Goal: Task Accomplishment & Management: Use online tool/utility

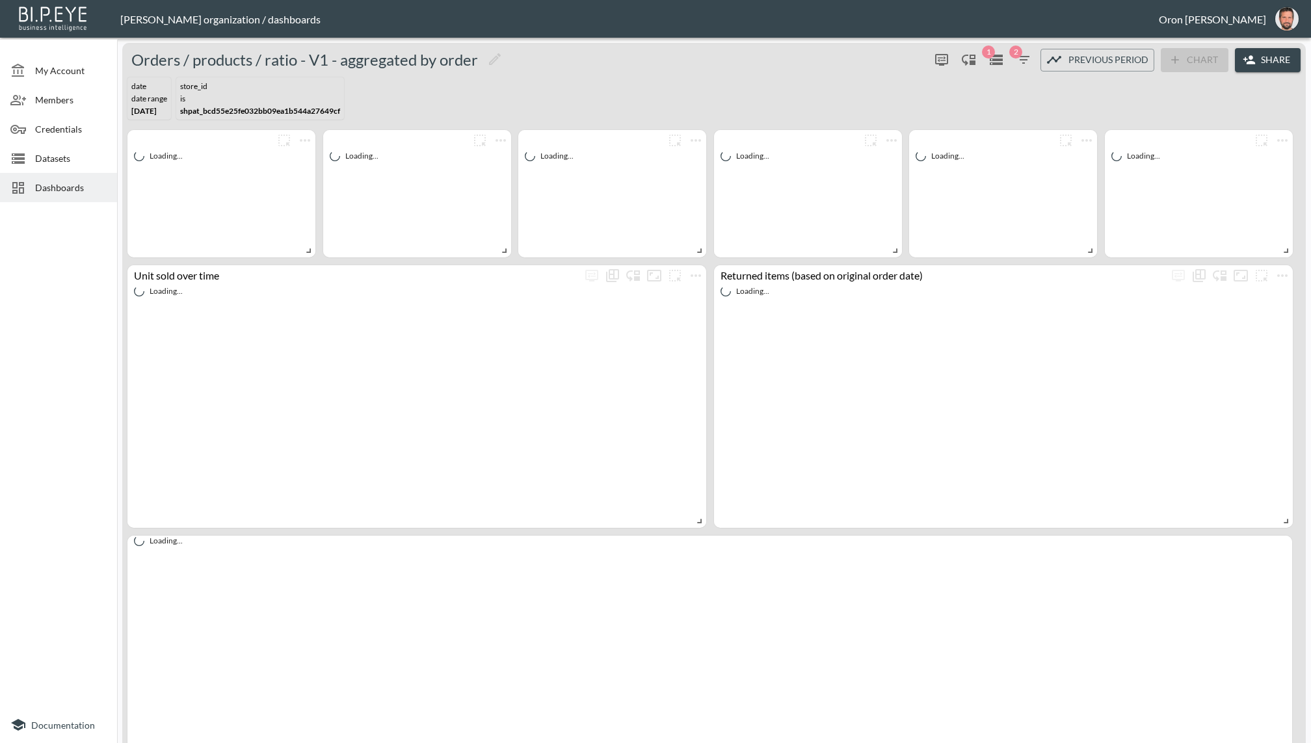
click at [59, 157] on span "Datasets" at bounding box center [71, 159] width 72 height 14
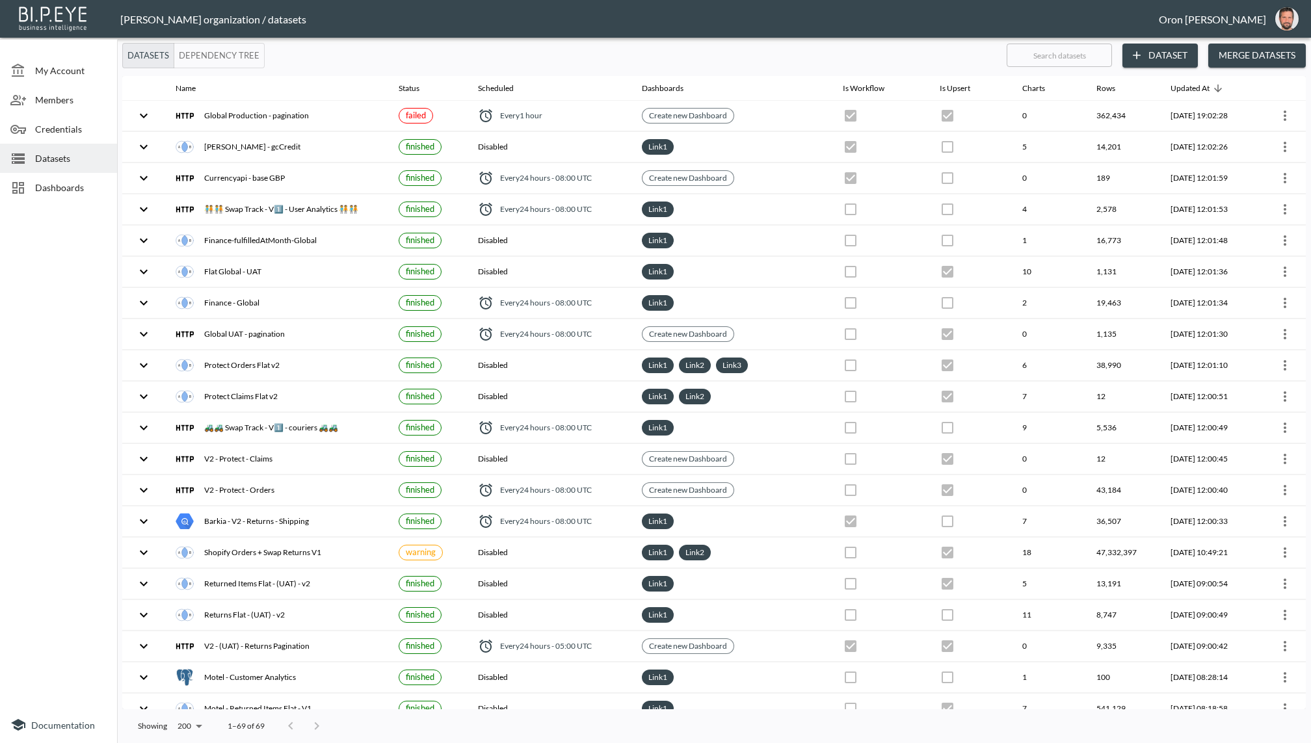
click at [1043, 56] on input "text" at bounding box center [1059, 55] width 105 height 33
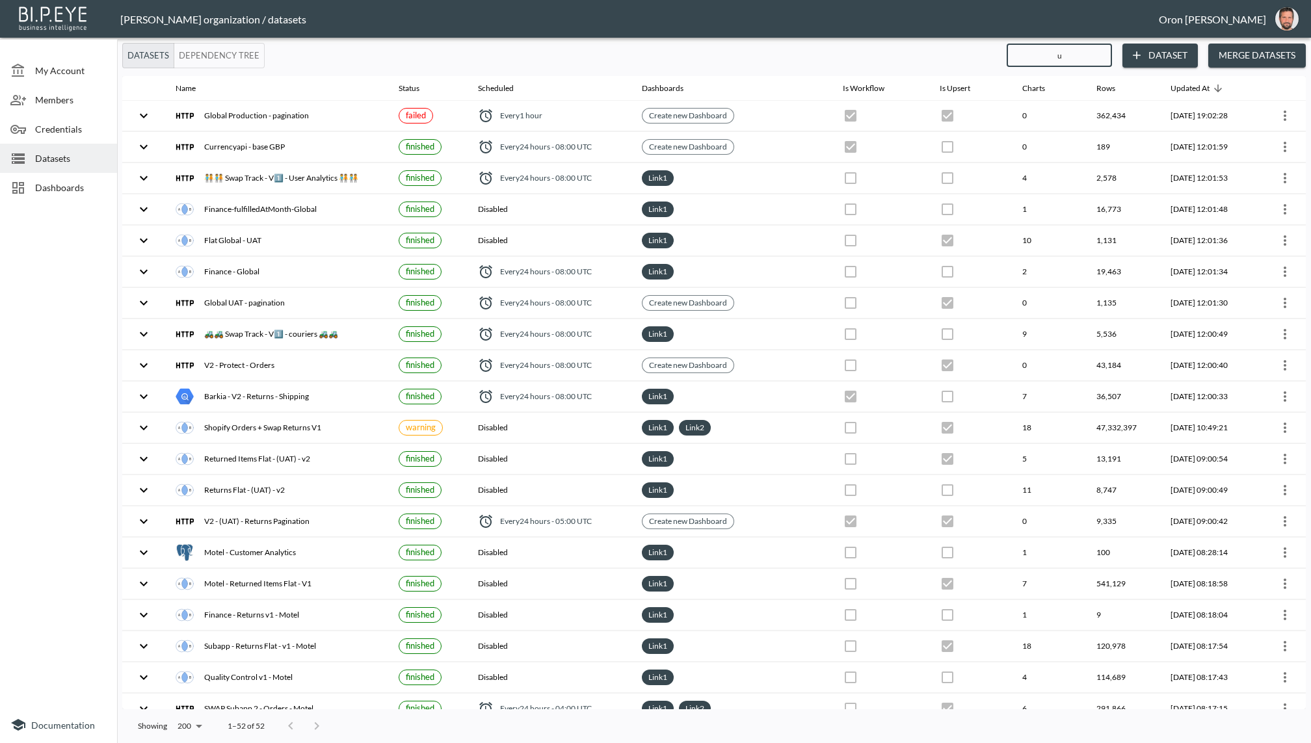
type input "ua"
checkbox input "false"
checkbox input "true"
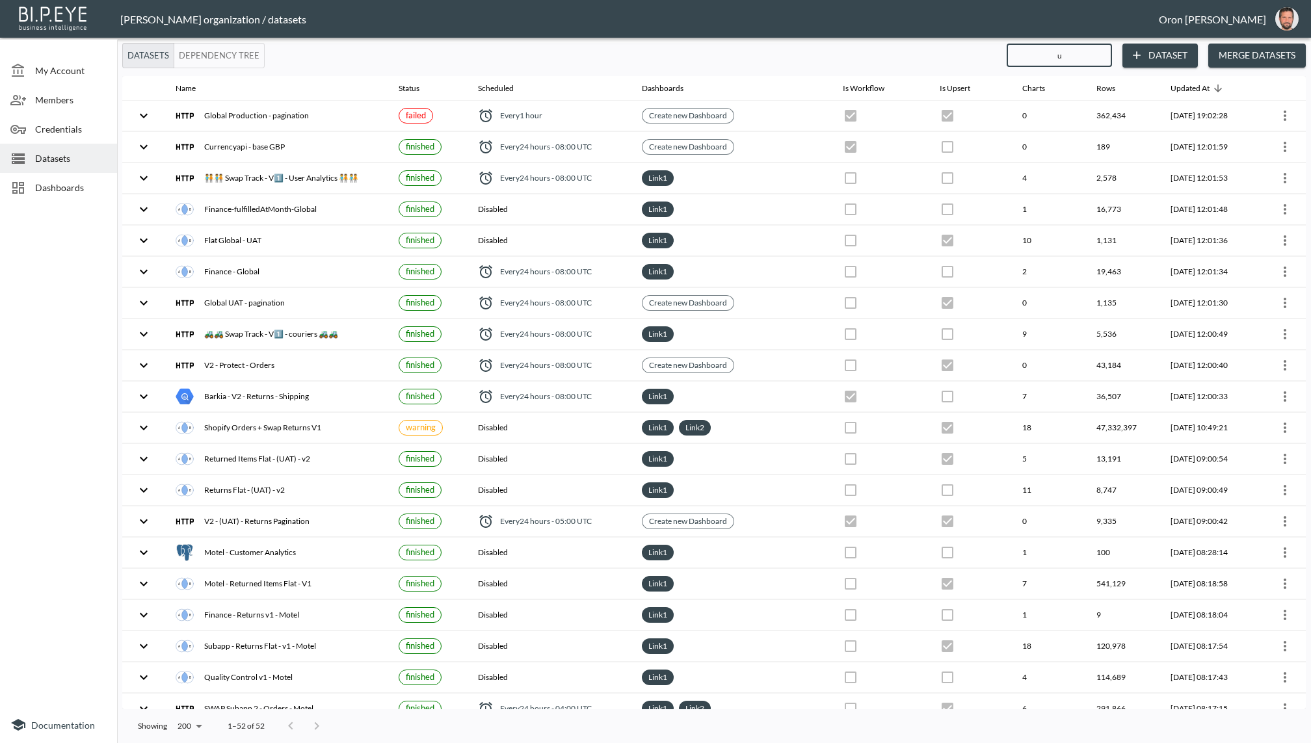
checkbox input "true"
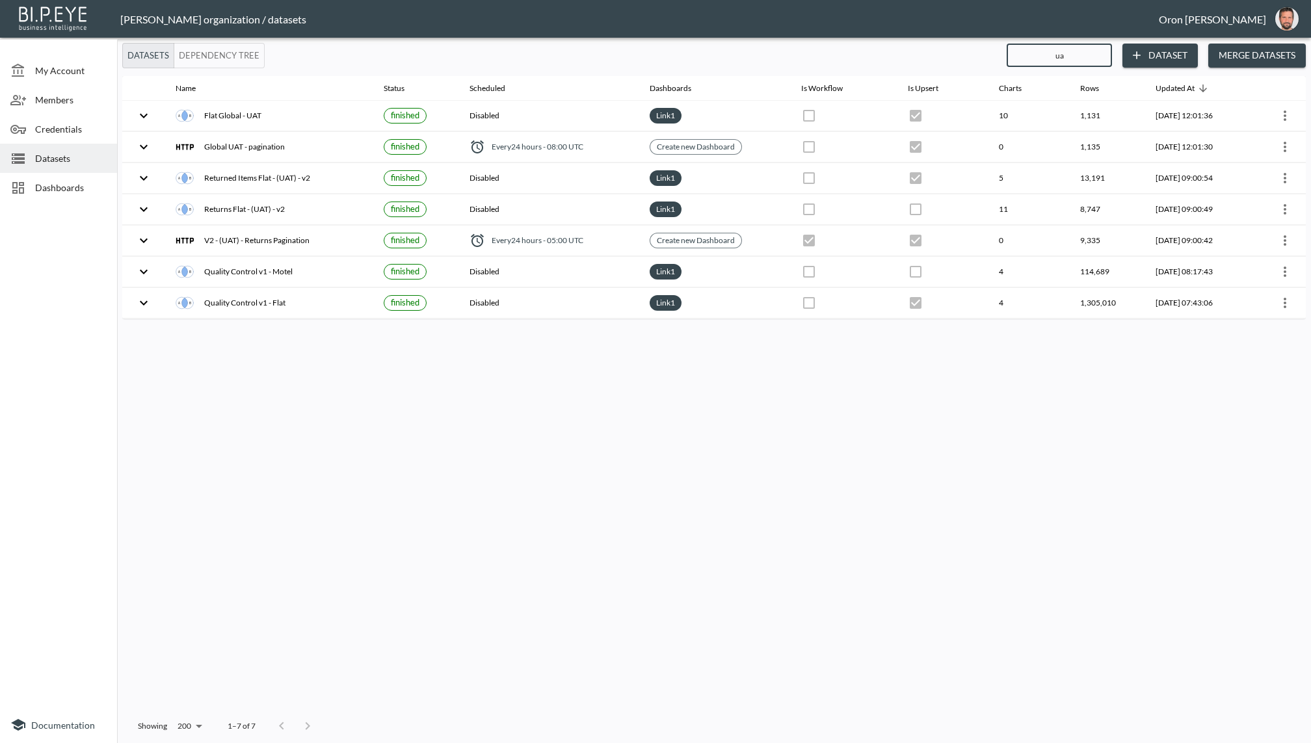
type input "u"
checkbox input "true"
checkbox input "false"
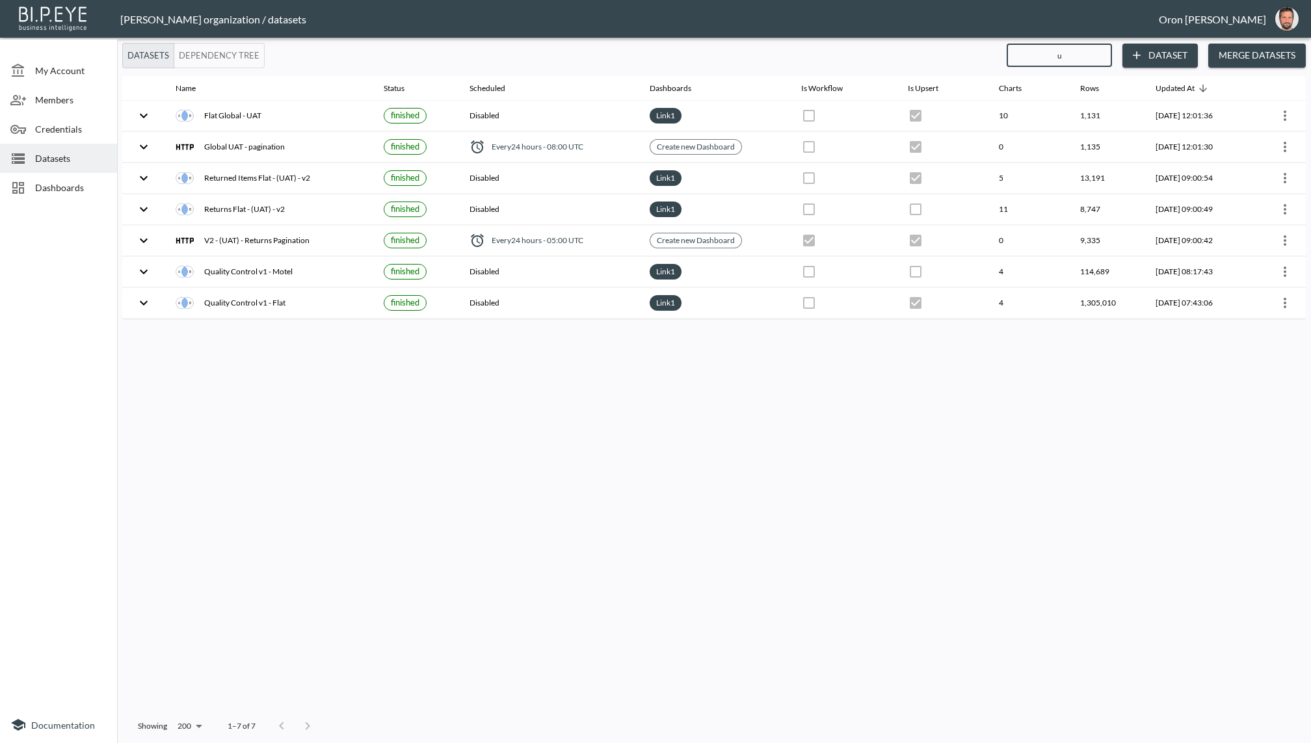
checkbox input "false"
checkbox input "true"
checkbox input "false"
checkbox input "true"
checkbox input "false"
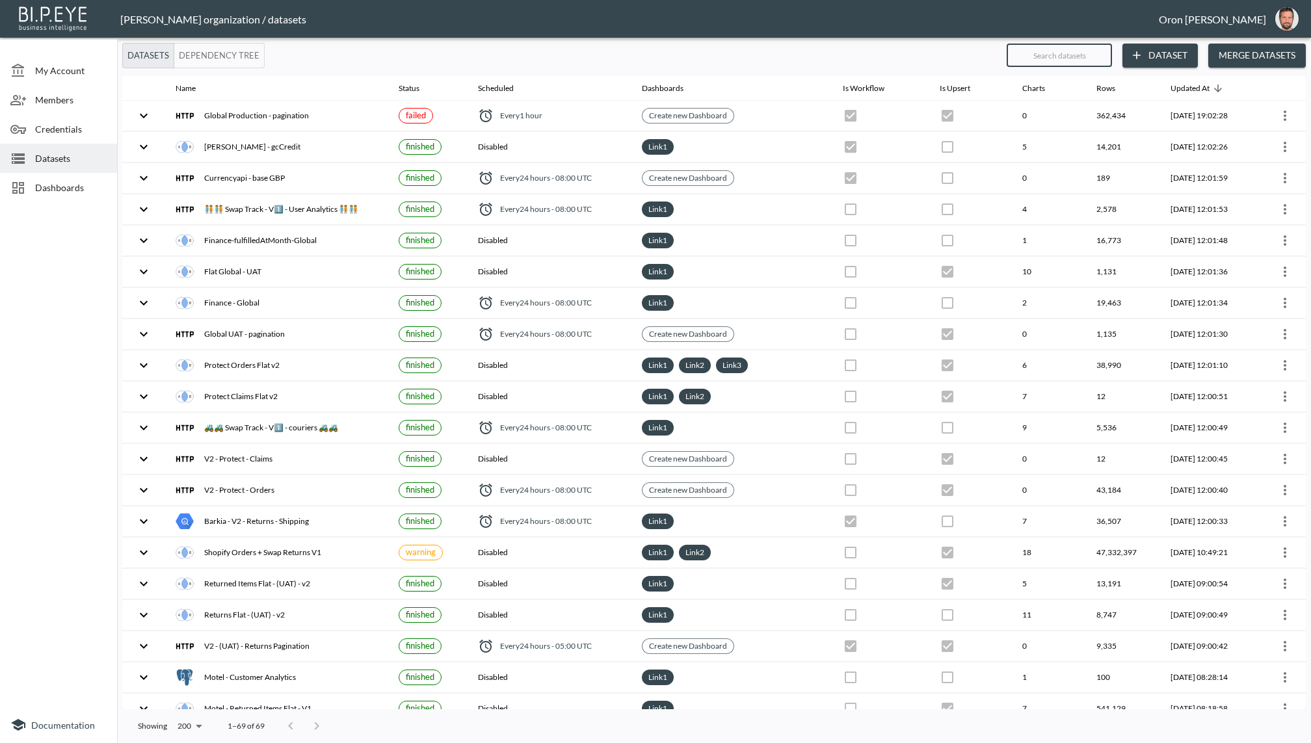
type input "q"
checkbox input "false"
checkbox input "true"
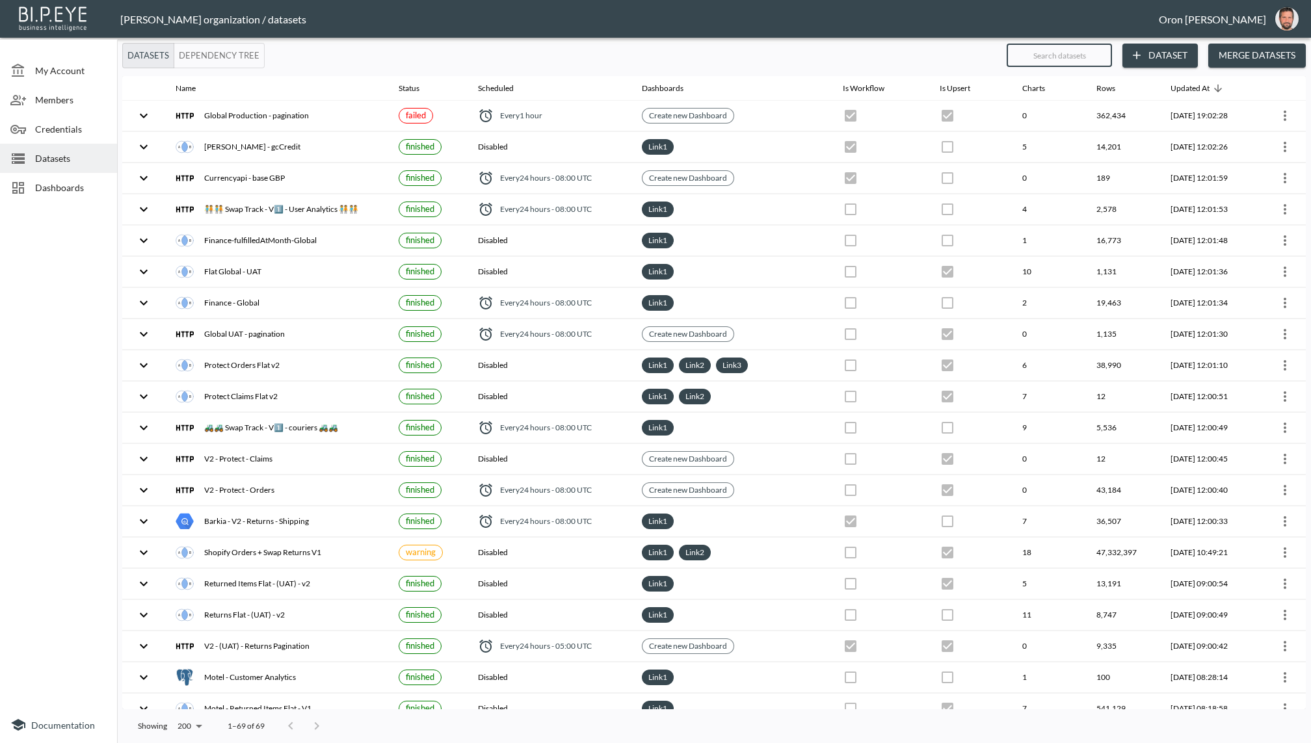
checkbox input "true"
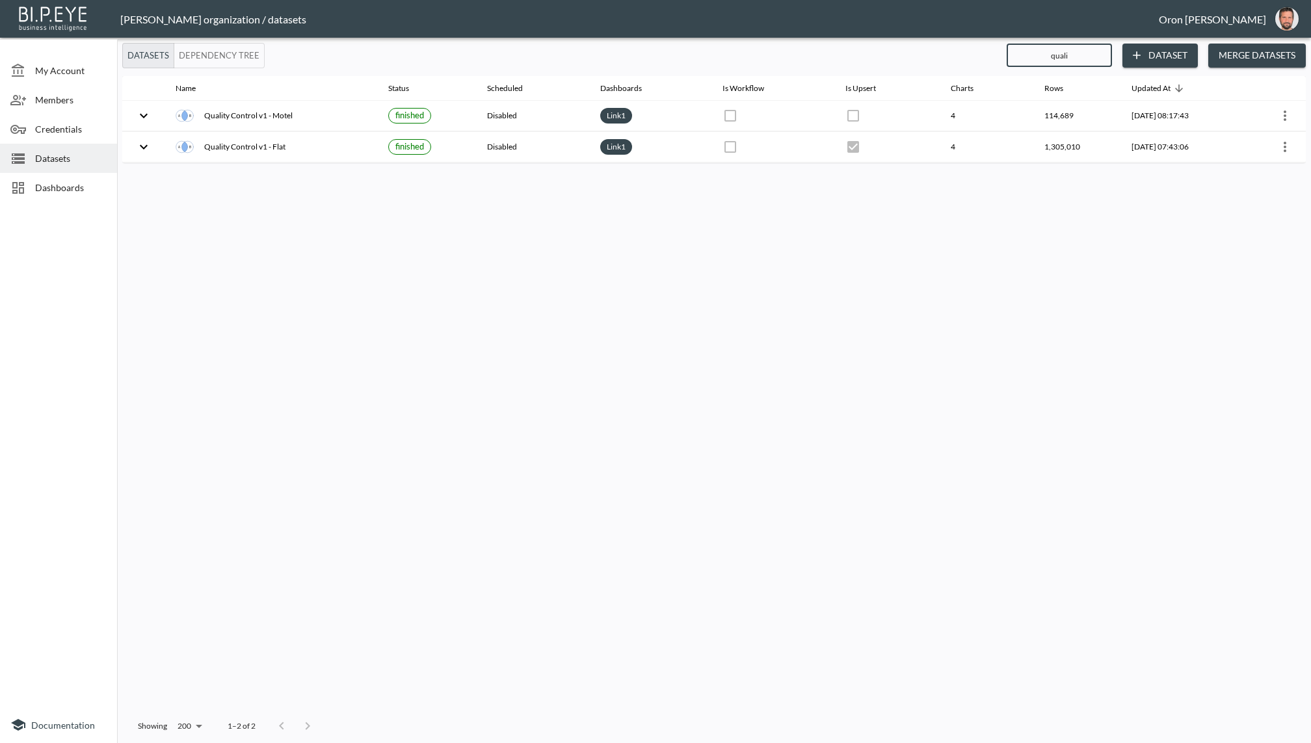
click at [1071, 62] on input "quali" at bounding box center [1059, 55] width 105 height 33
type input "bla"
checkbox input "false"
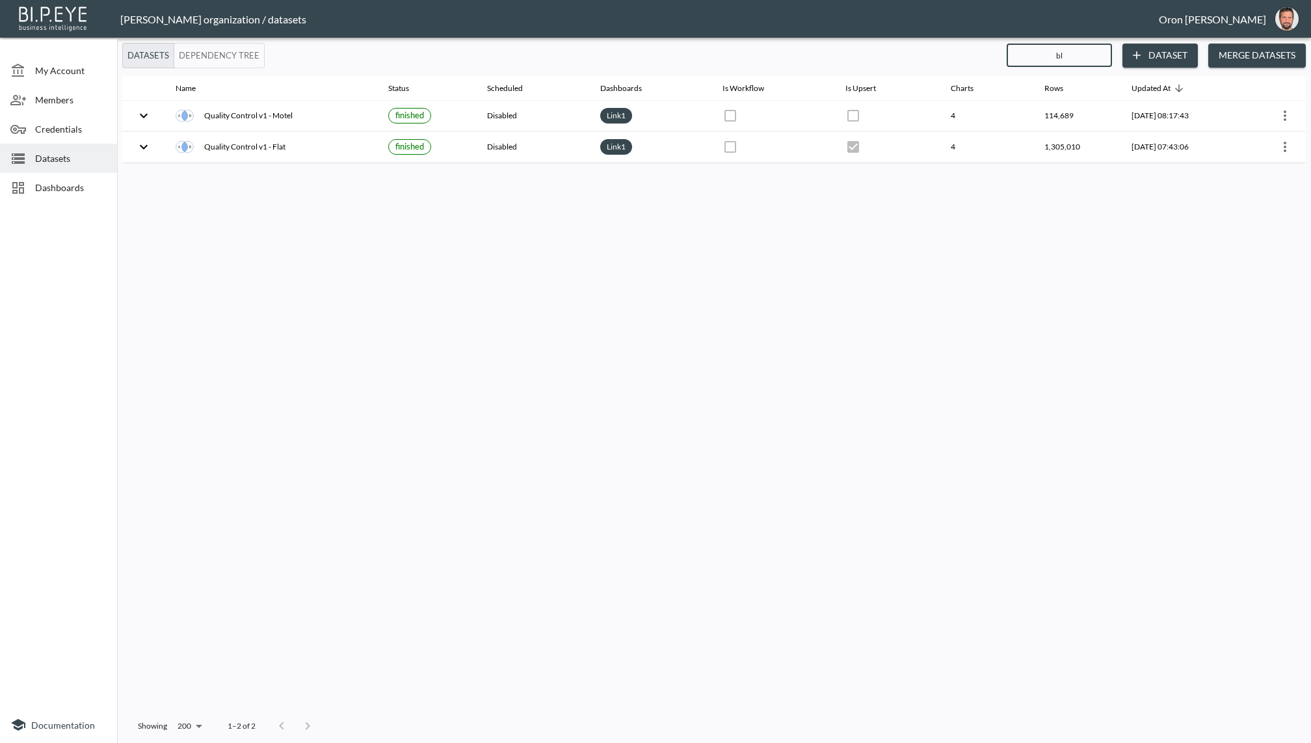
checkbox input "false"
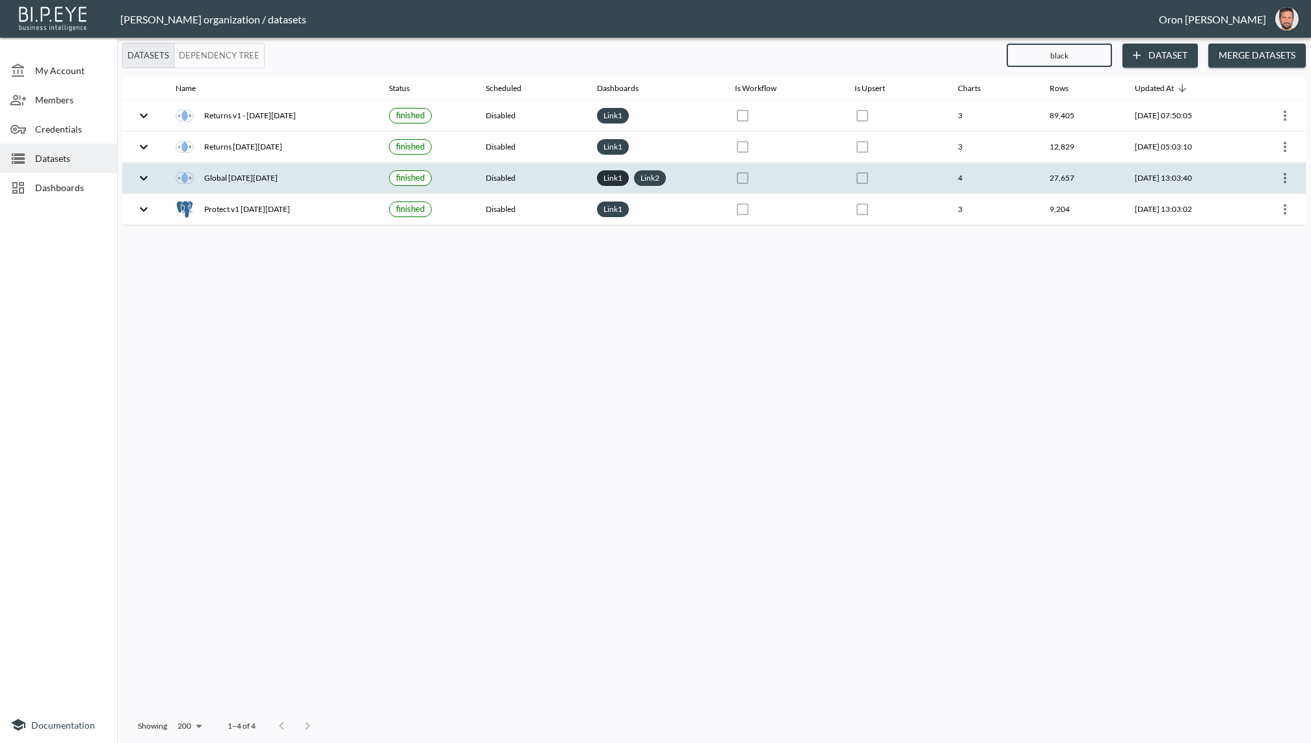
type input "black"
click at [601, 176] on link "Link 1" at bounding box center [613, 177] width 24 height 15
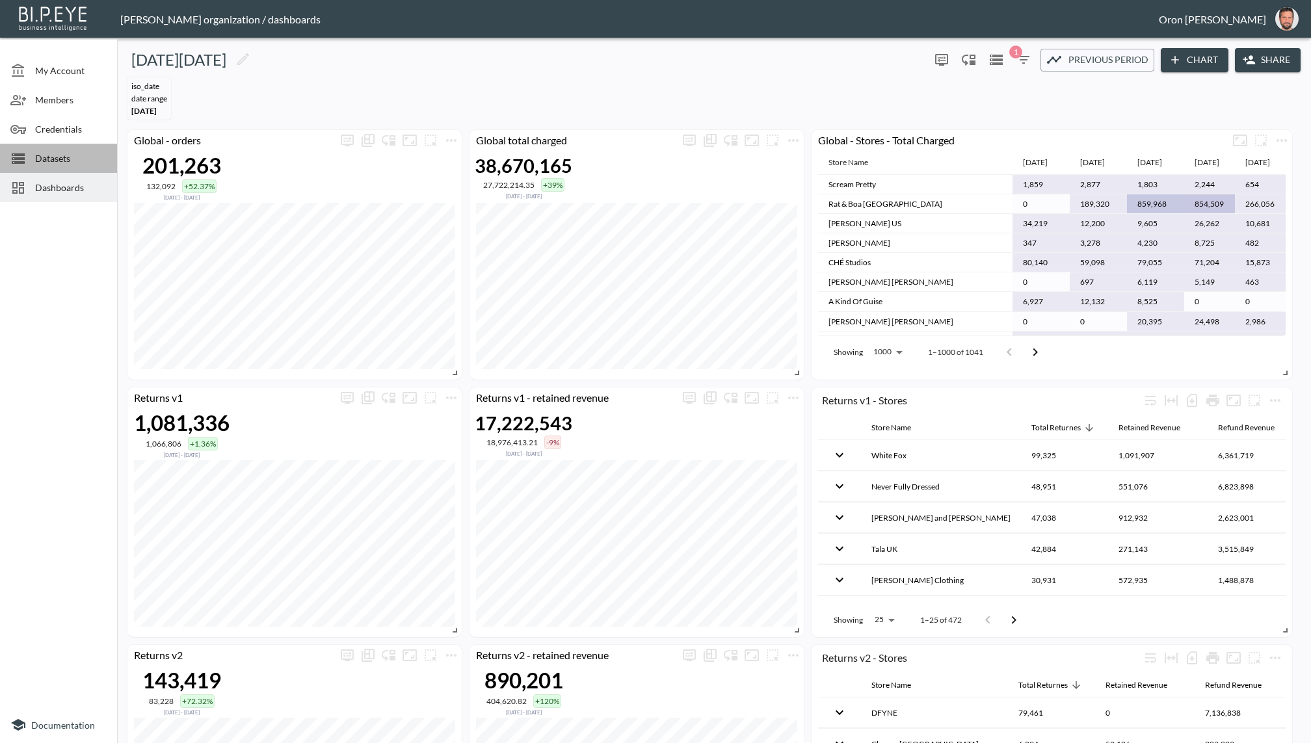
click at [72, 155] on span "Datasets" at bounding box center [71, 159] width 72 height 14
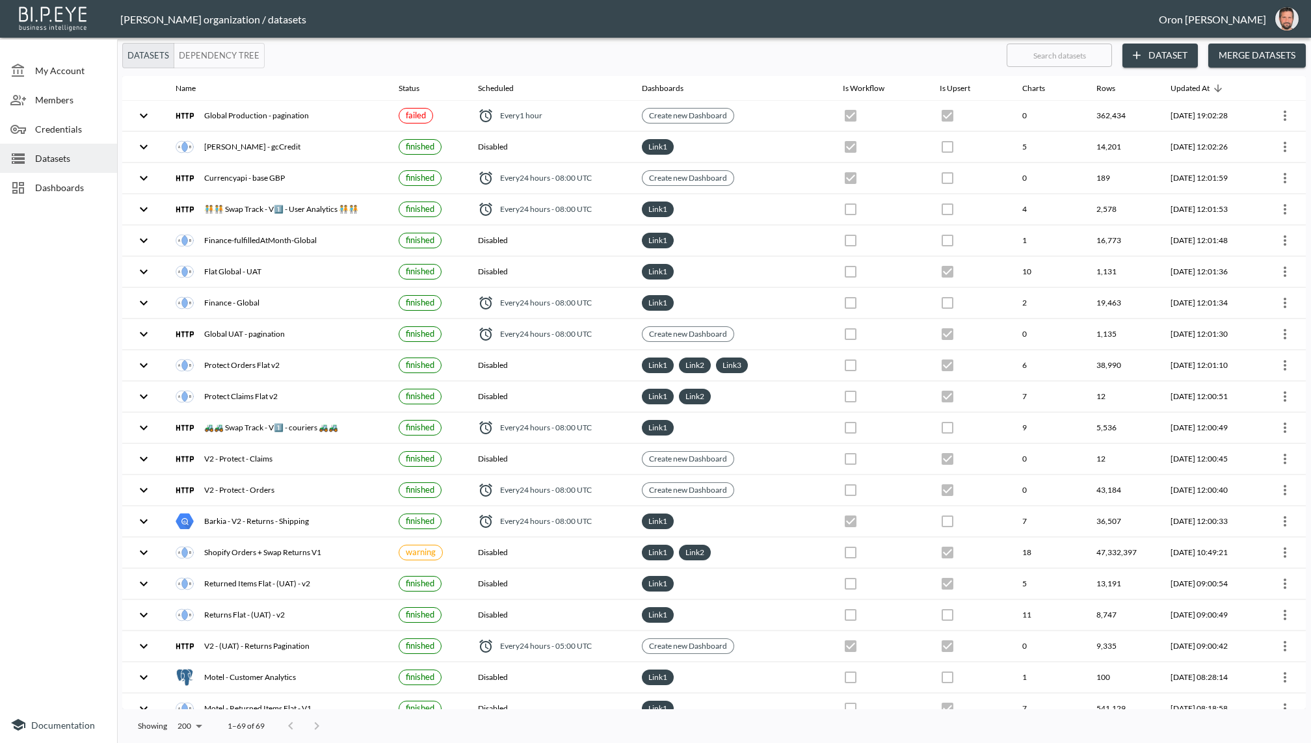
click at [1052, 68] on input "text" at bounding box center [1059, 55] width 105 height 33
type input "q"
checkbox input "false"
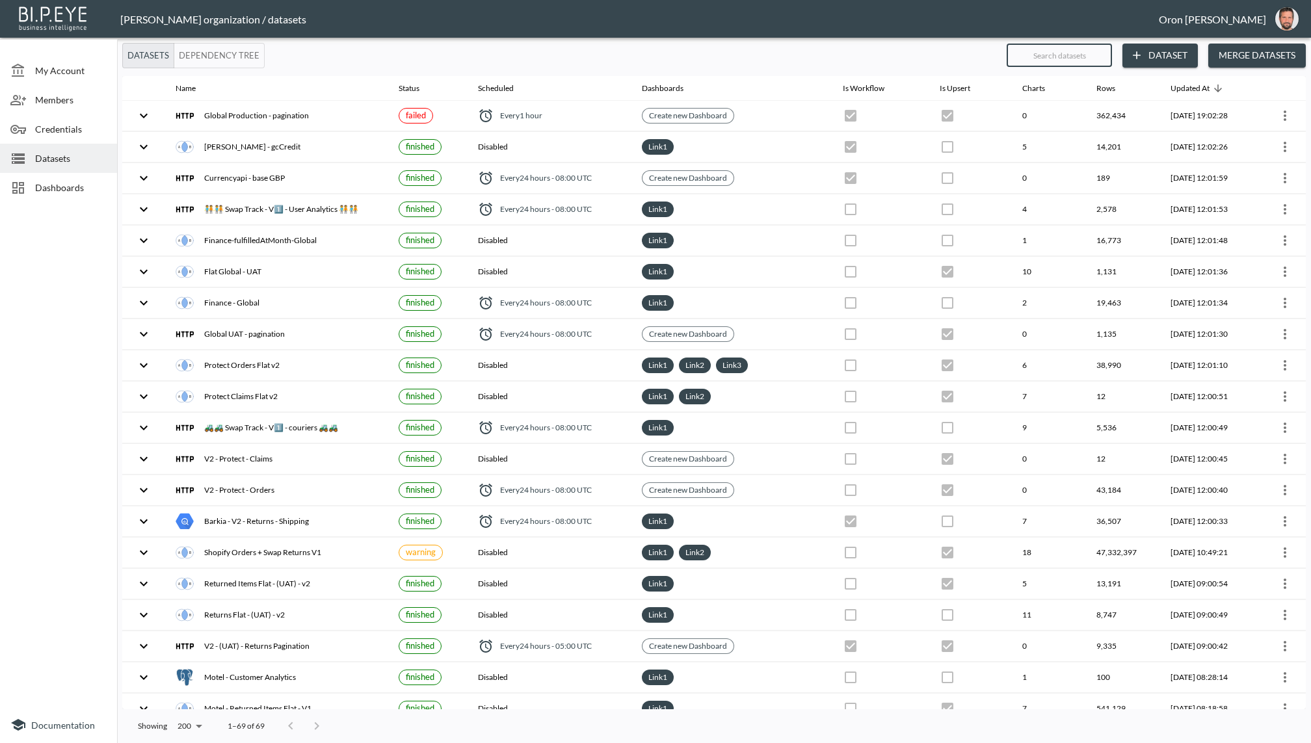
checkbox input "true"
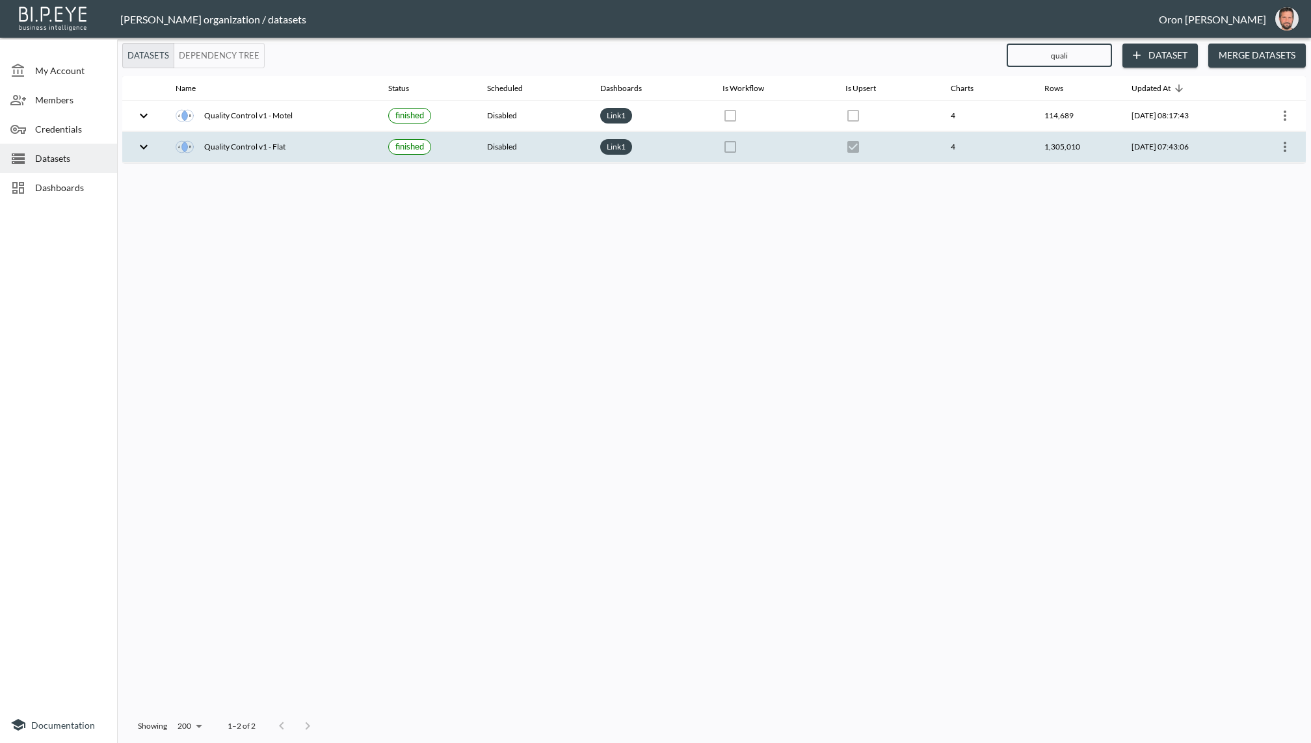
type input "quali"
click at [1285, 144] on icon "more" at bounding box center [1286, 147] width 16 height 16
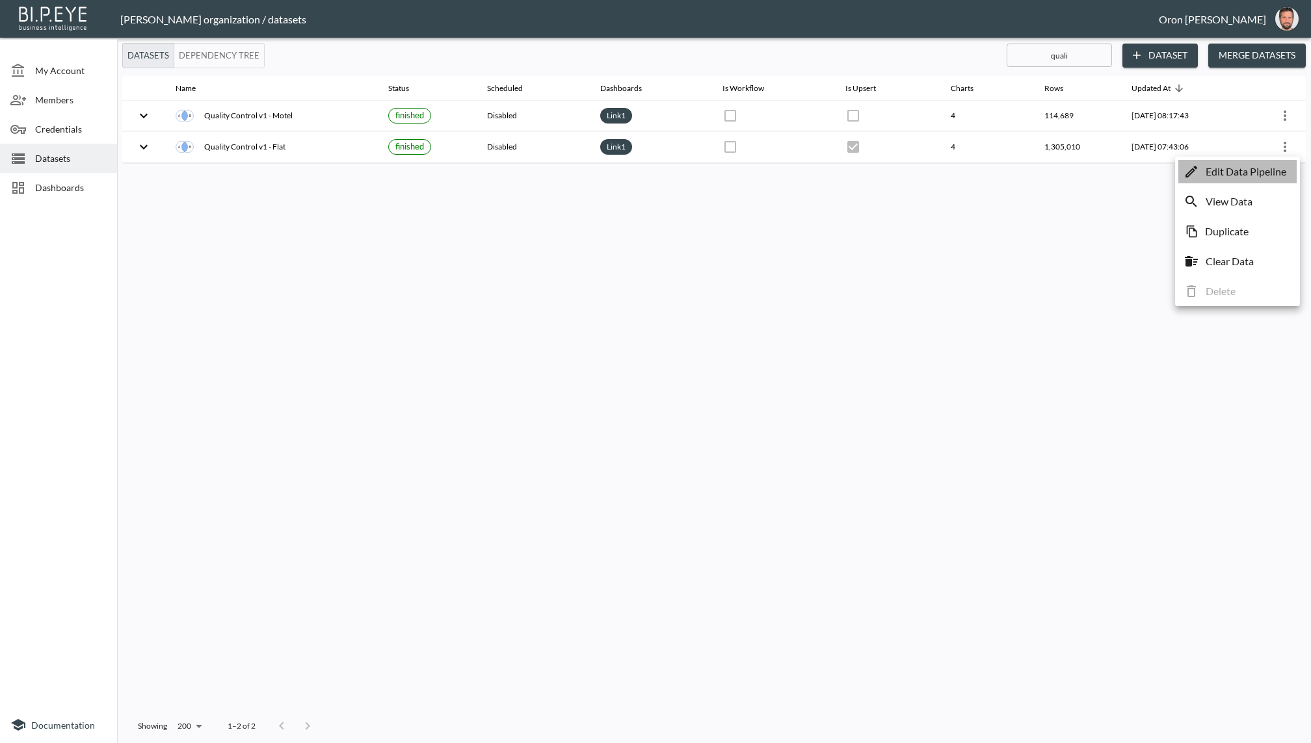
click at [1274, 166] on p "Edit Data Pipeline" at bounding box center [1246, 172] width 81 height 16
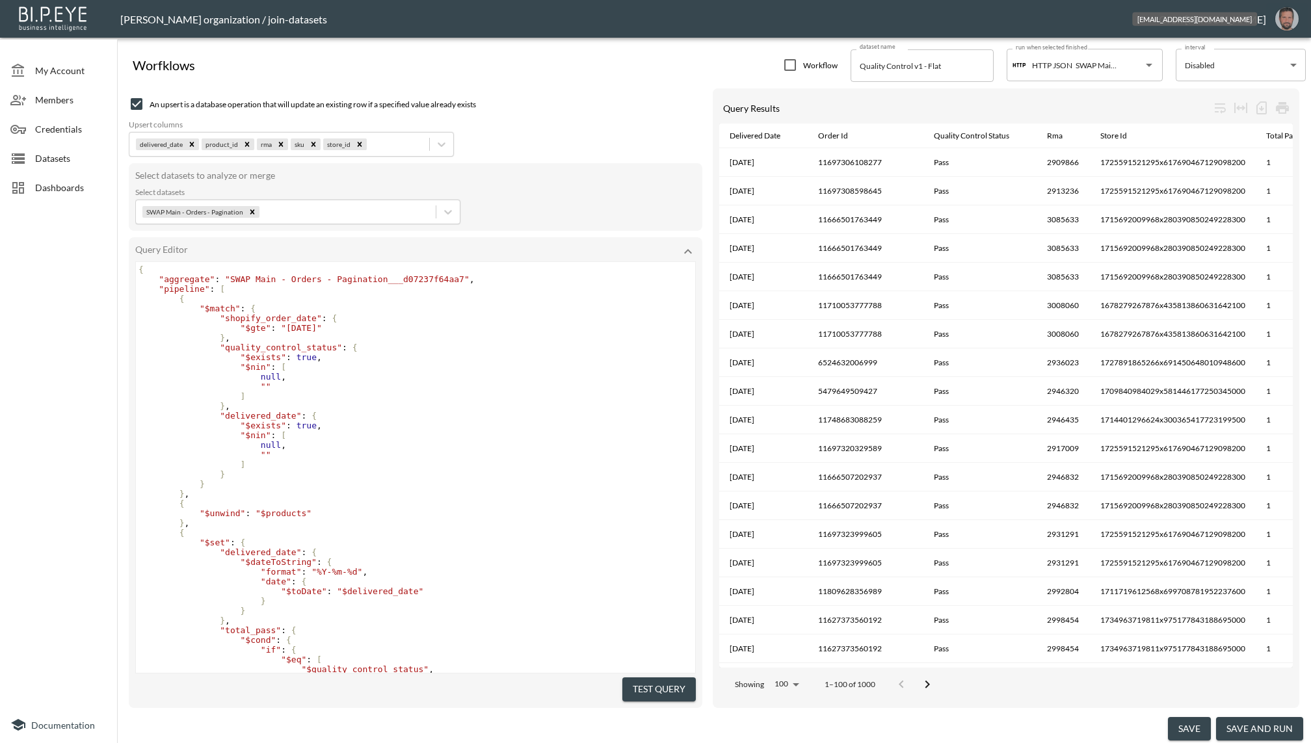
click at [1291, 20] on img "oron@bipeye.com" at bounding box center [1287, 18] width 23 height 23
click at [59, 154] on span "Datasets" at bounding box center [71, 159] width 72 height 14
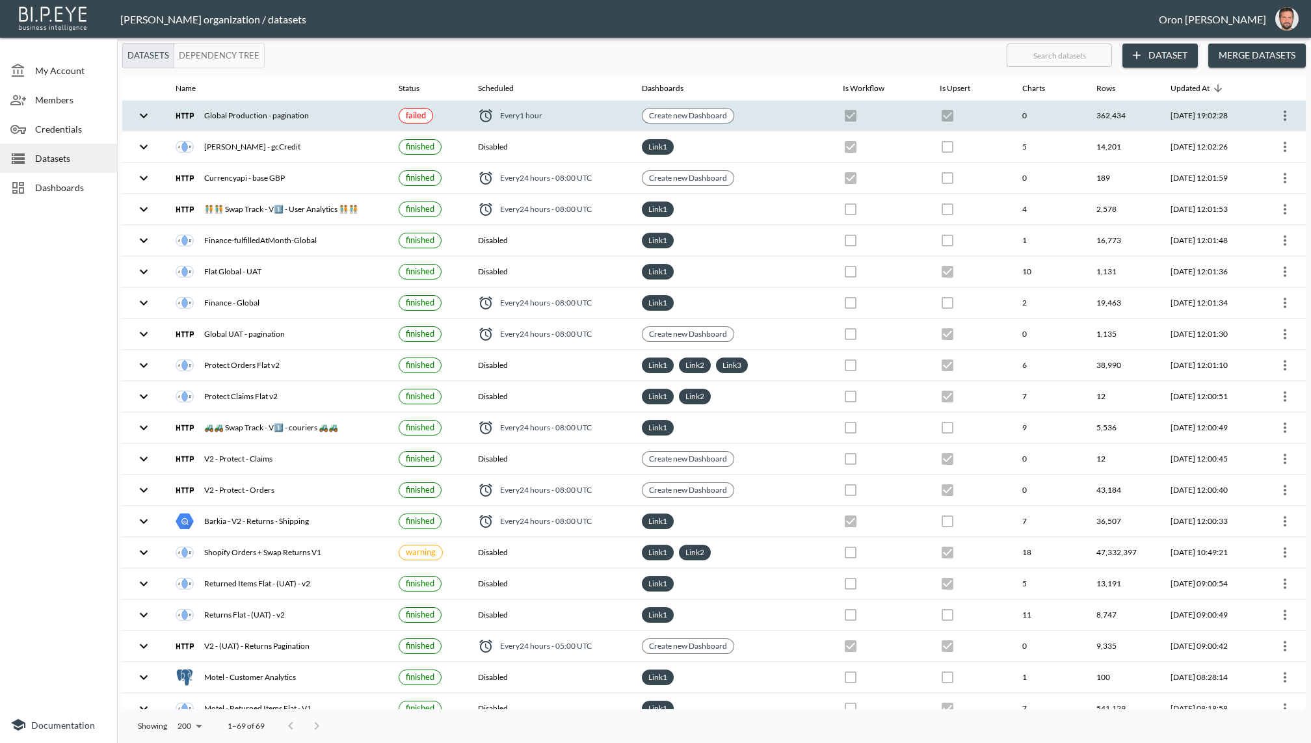
click at [1278, 113] on icon "more" at bounding box center [1286, 116] width 16 height 16
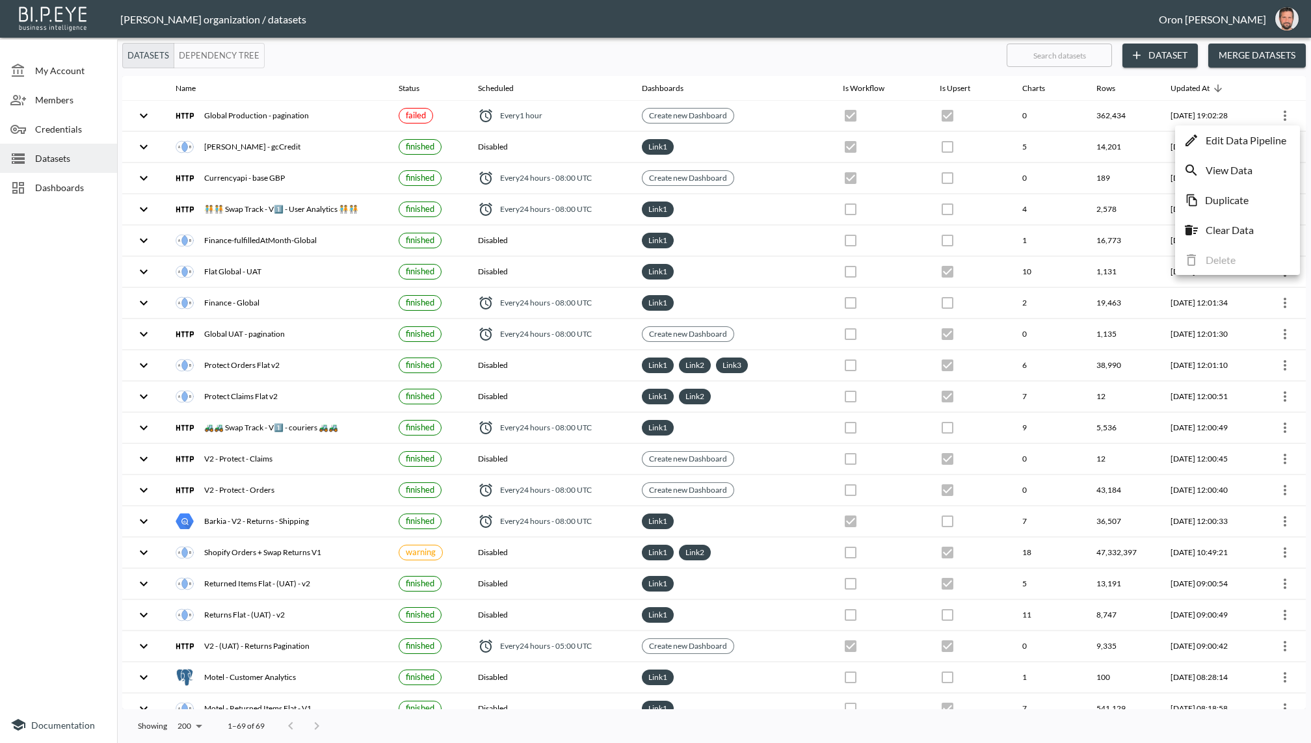
click at [1137, 118] on div at bounding box center [655, 371] width 1311 height 743
click at [1137, 118] on th "362,434" at bounding box center [1123, 116] width 74 height 31
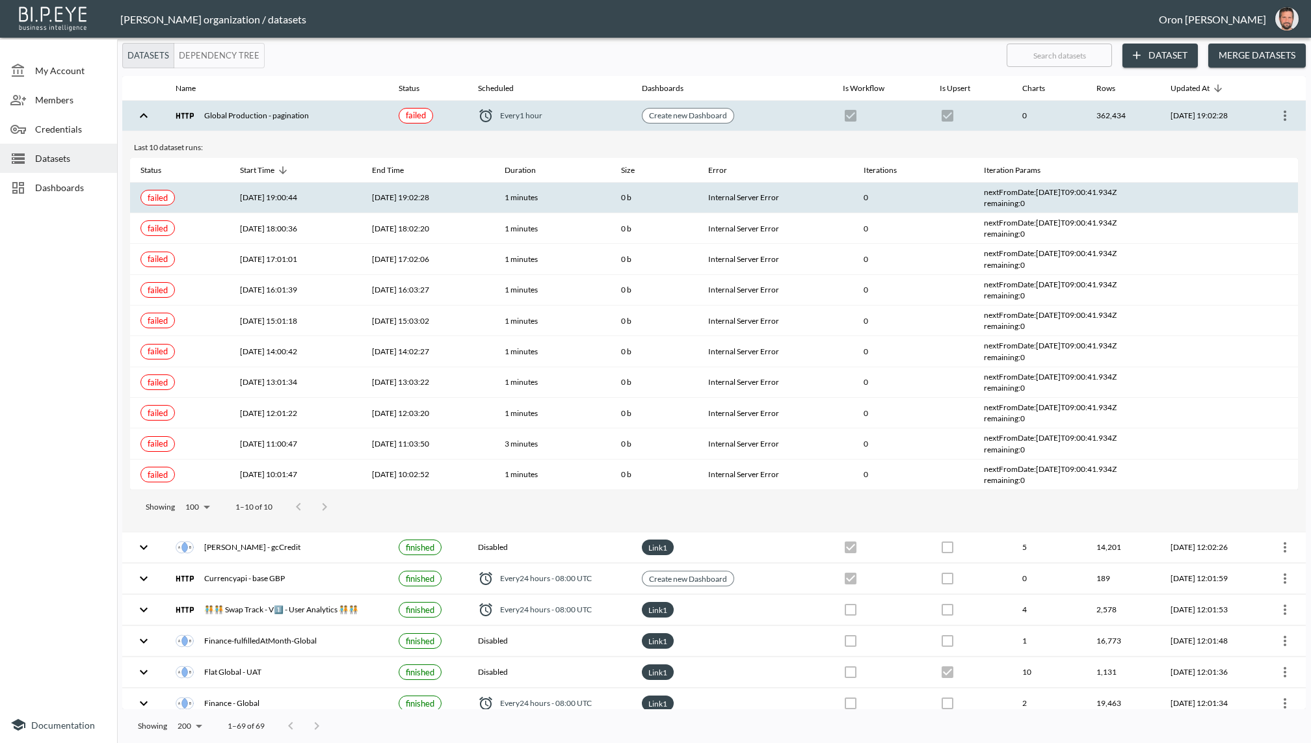
drag, startPoint x: 1033, startPoint y: 195, endPoint x: 1132, endPoint y: 191, distance: 98.9
click at [1132, 191] on div "nextFromDate : [DATE]T09:00:41.934Z" at bounding box center [1103, 192] width 239 height 11
copy div "[DATE]T09:00:41.934Z"
click at [1278, 108] on icon "more" at bounding box center [1286, 116] width 16 height 16
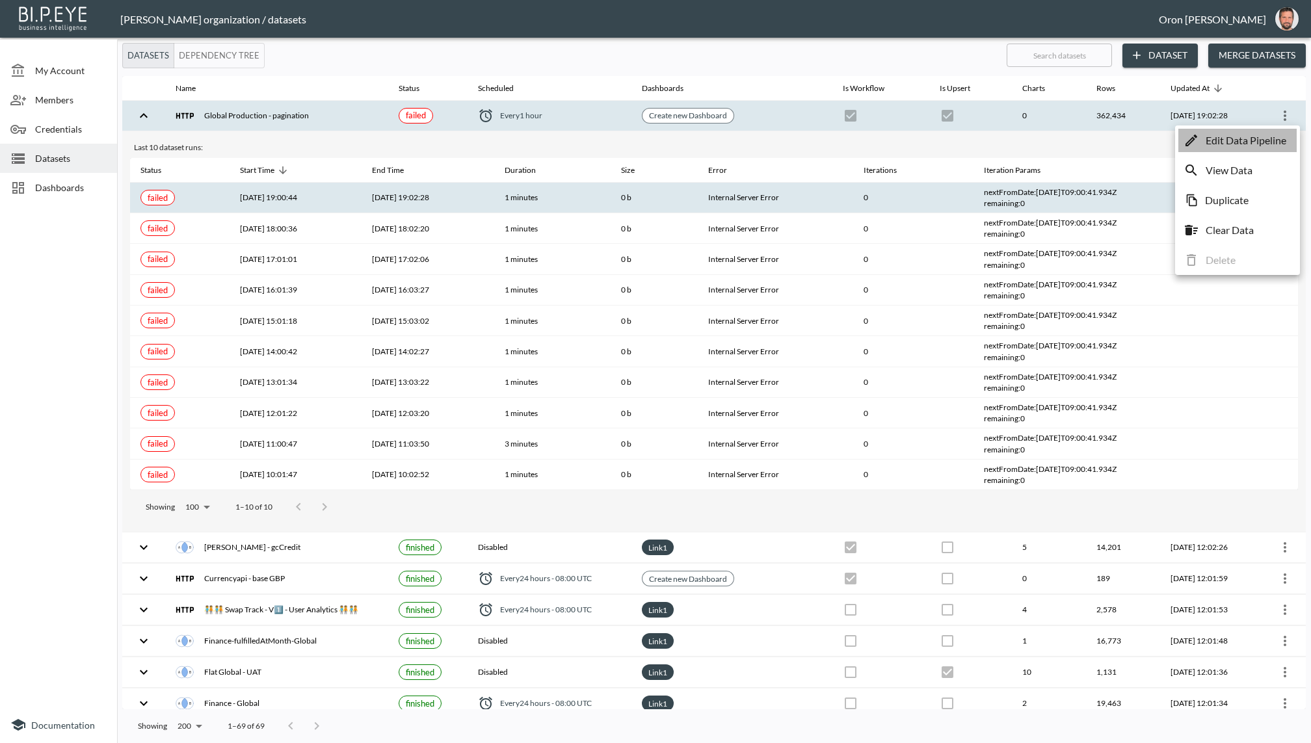
click at [1252, 137] on p "Edit Data Pipeline" at bounding box center [1246, 141] width 81 height 16
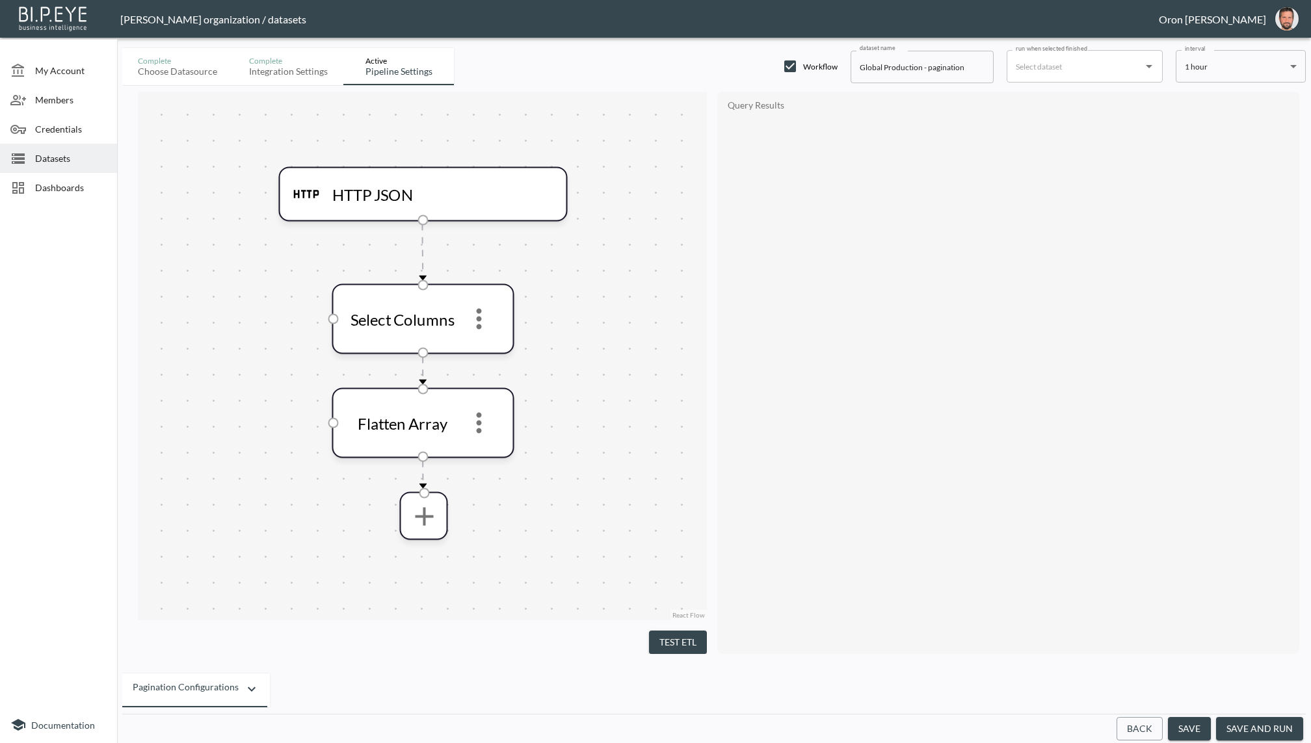
click at [1142, 732] on button "Back" at bounding box center [1140, 729] width 46 height 24
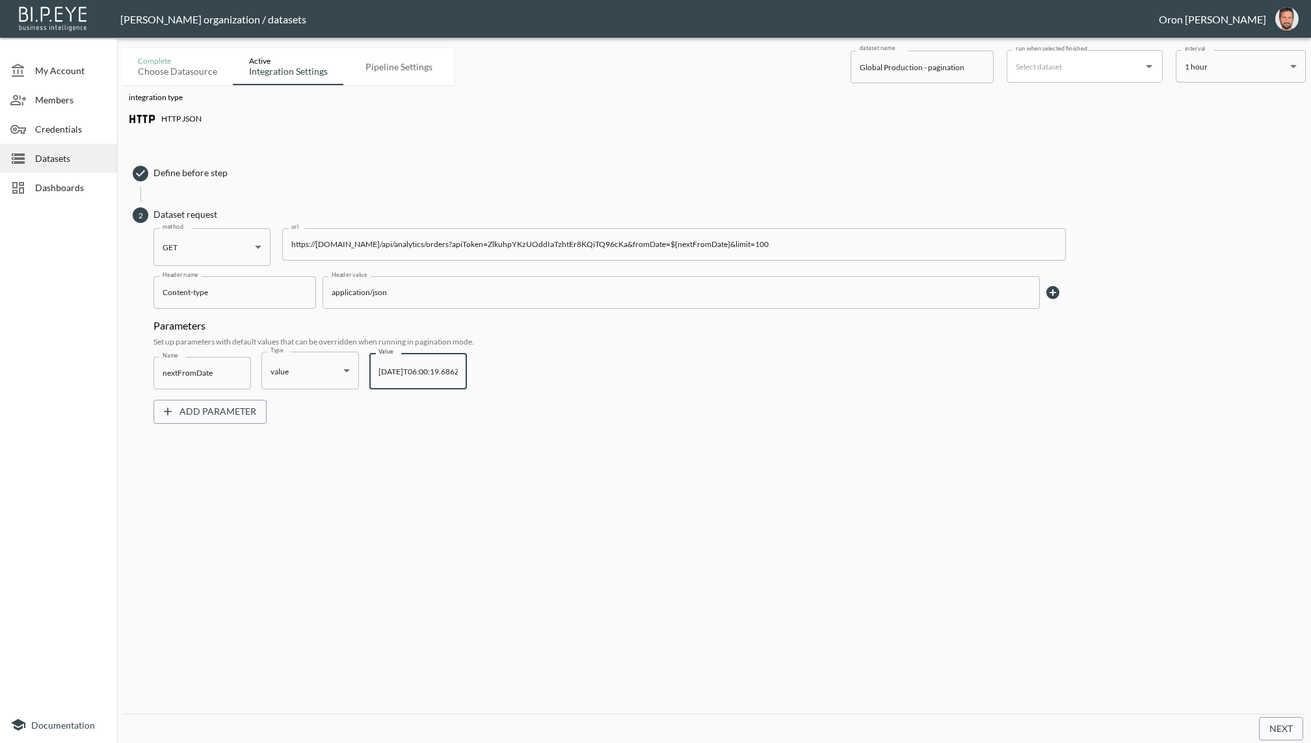
click at [417, 372] on input "[DATE]T06:00:19.686Z" at bounding box center [418, 371] width 98 height 36
paste input "12T09:00:41.934"
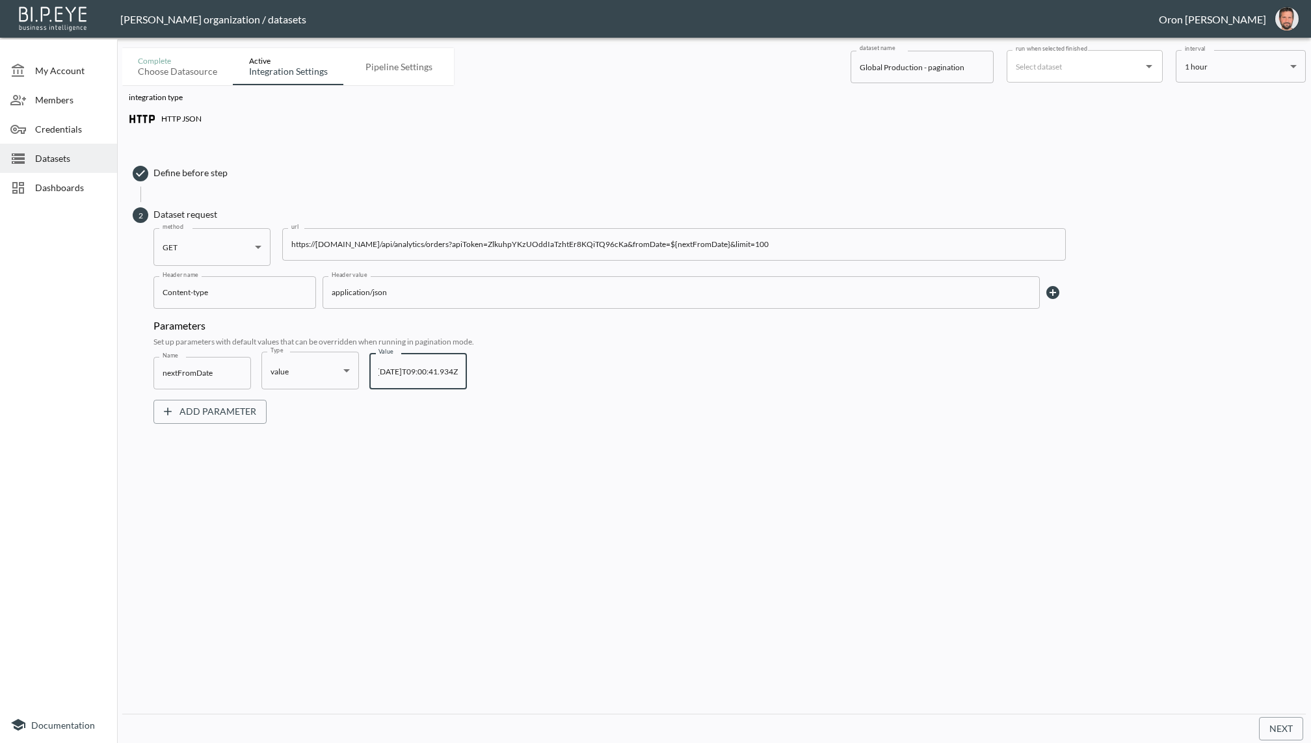
type input "[DATE]T09:00:41.934Z"
click at [1272, 726] on button "Next" at bounding box center [1281, 729] width 44 height 24
click at [421, 365] on input "[DATE]T09:00:41.934Z" at bounding box center [418, 371] width 98 height 36
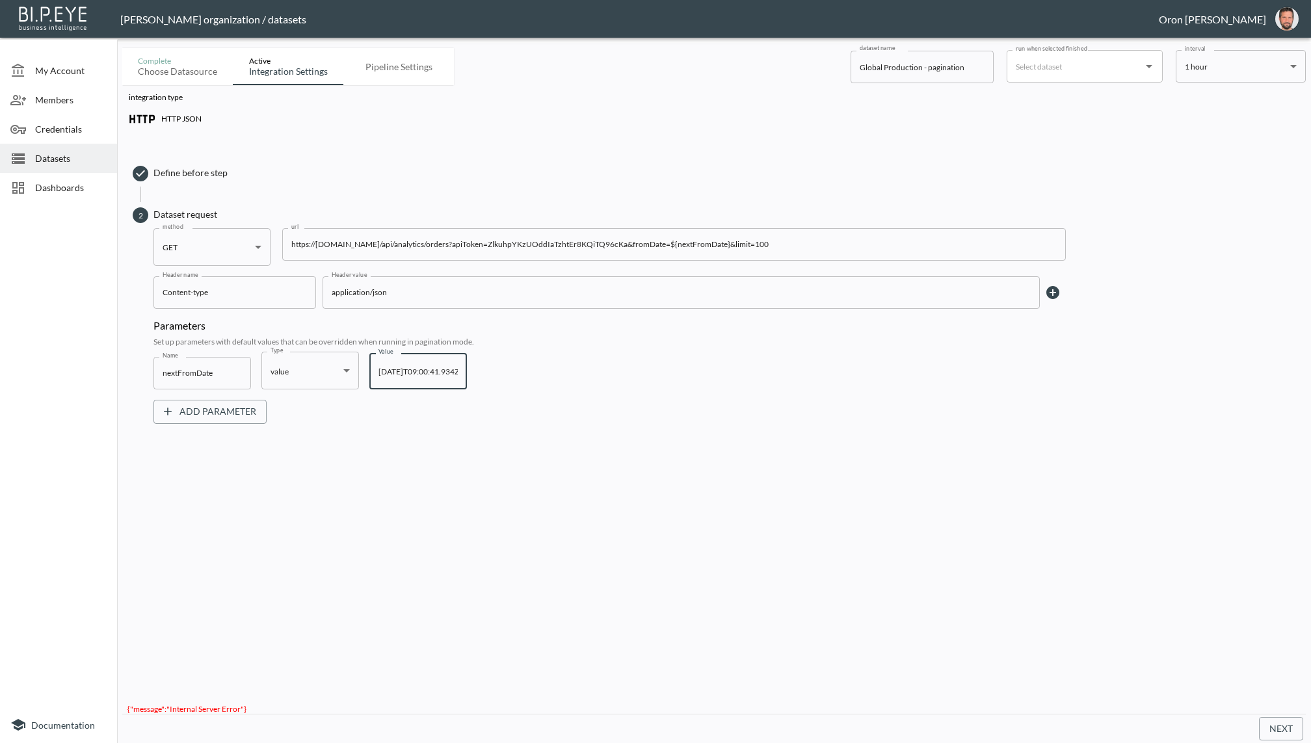
click at [421, 365] on input "[DATE]T09:00:41.934Z" at bounding box center [418, 371] width 98 height 36
click at [669, 241] on input "https://[DOMAIN_NAME]/api/analytics/orders?apiToken=ZlkuhpYKzUOddIaTzhtEr8KQiTQ…" at bounding box center [674, 244] width 784 height 33
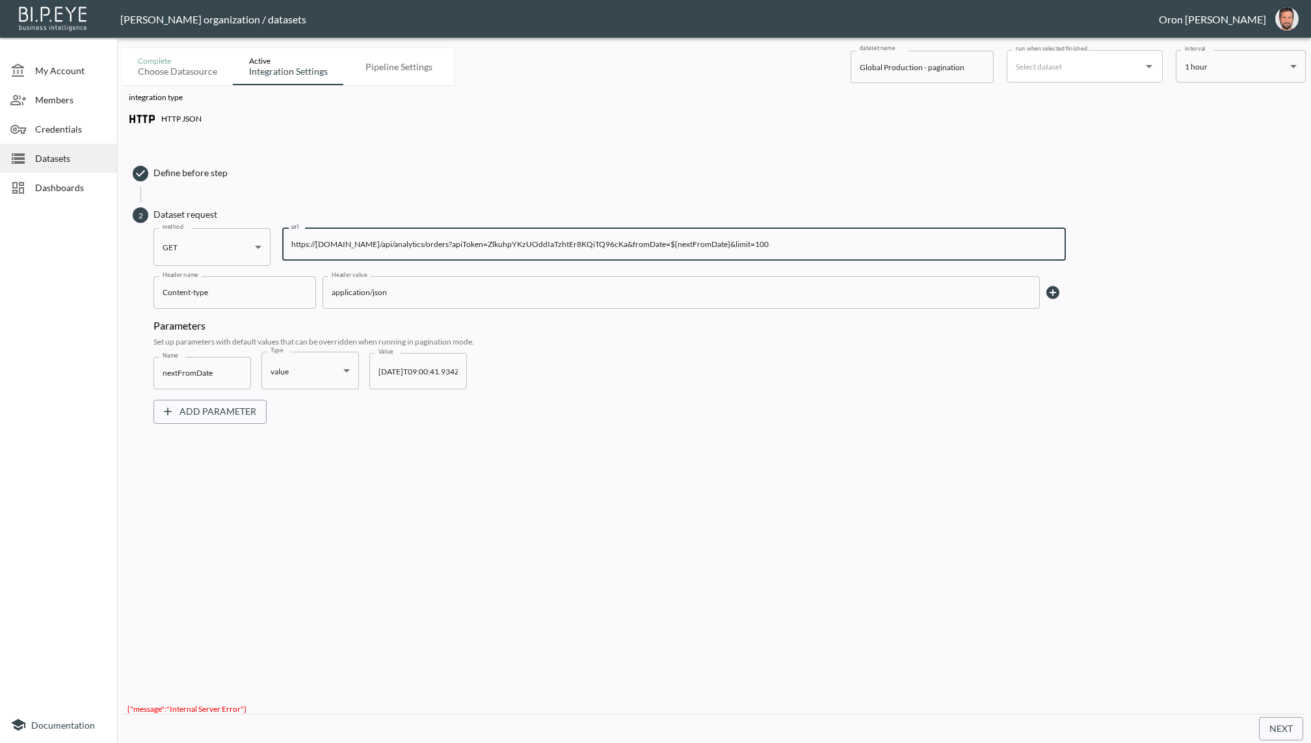
click at [669, 241] on input "https://[DOMAIN_NAME]/api/analytics/orders?apiToken=ZlkuhpYKzUOddIaTzhtEr8KQiTQ…" at bounding box center [674, 244] width 784 height 33
click at [395, 366] on input "[DATE]T09:00:41.934Z" at bounding box center [418, 371] width 98 height 36
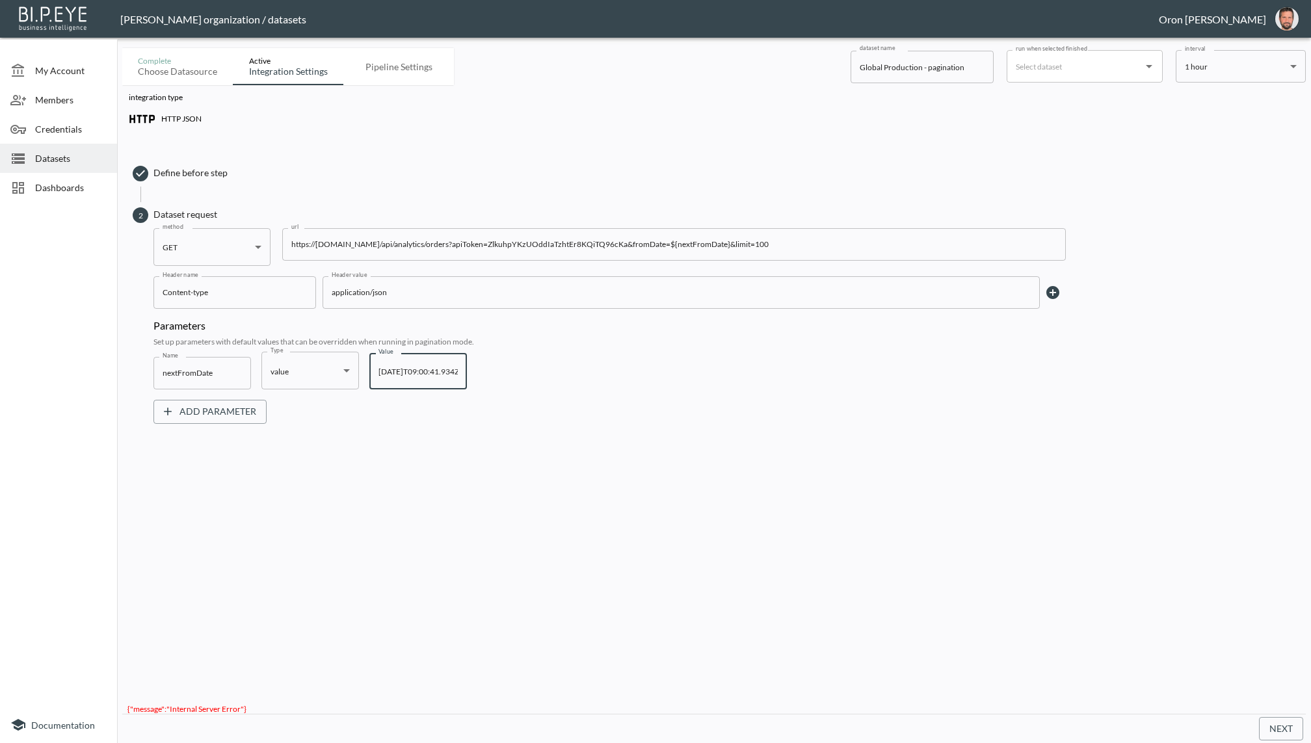
click at [395, 366] on input "[DATE]T09:00:41.934Z" at bounding box center [418, 371] width 98 height 36
click at [83, 155] on span "Datasets" at bounding box center [71, 159] width 72 height 14
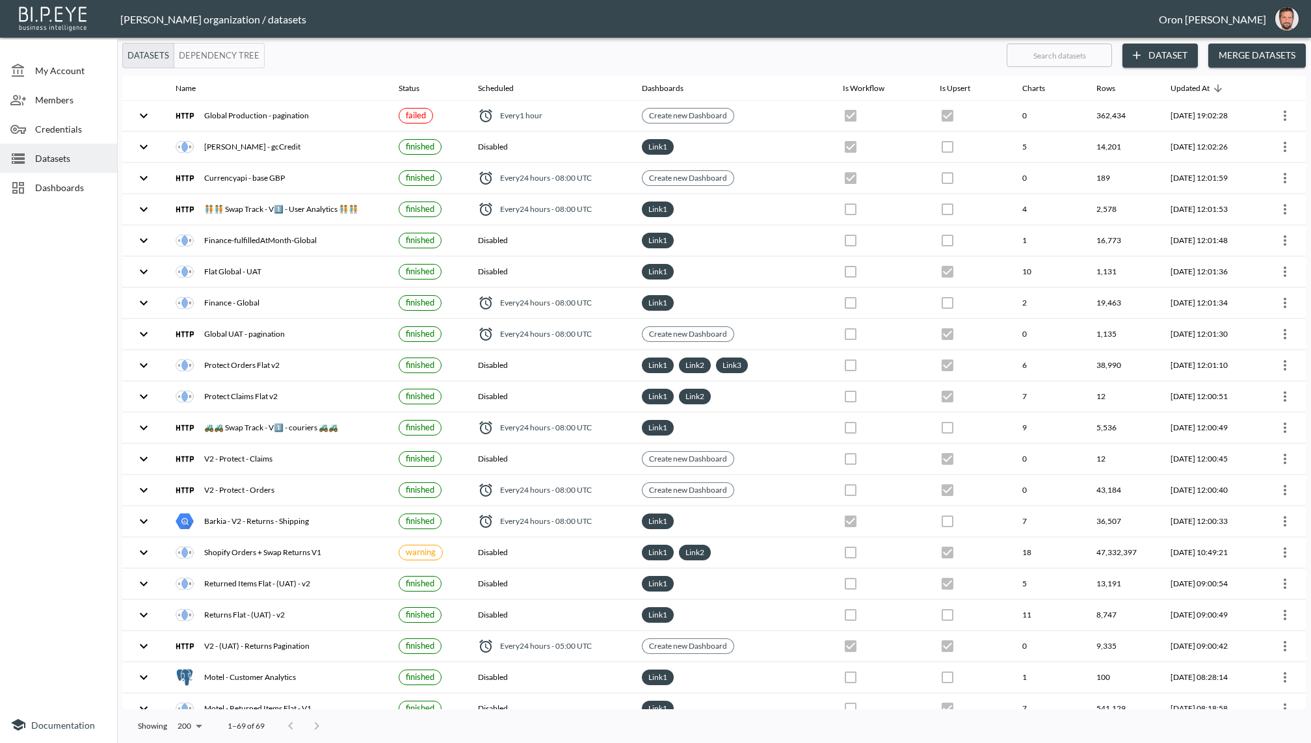
click at [1028, 61] on input "text" at bounding box center [1059, 55] width 105 height 33
type input "a"
checkbox input "true"
checkbox input "false"
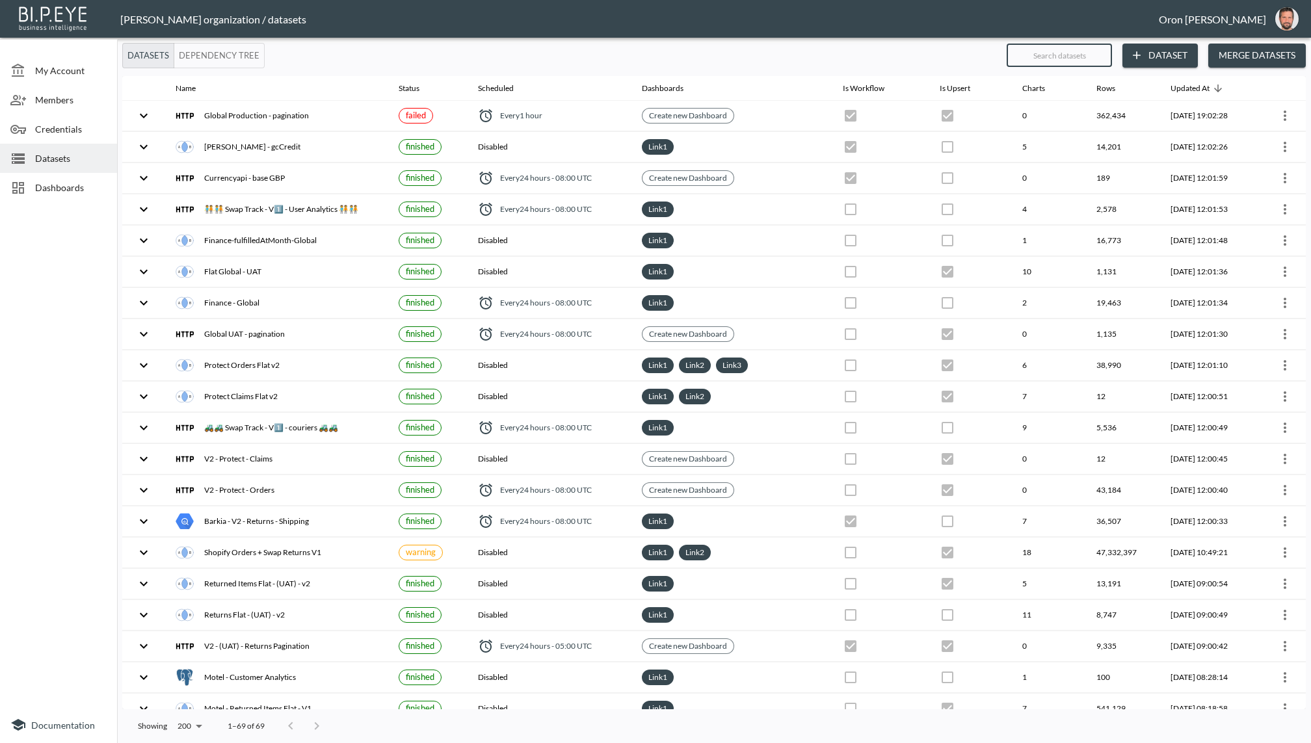
checkbox input "true"
checkbox input "false"
checkbox input "true"
checkbox input "false"
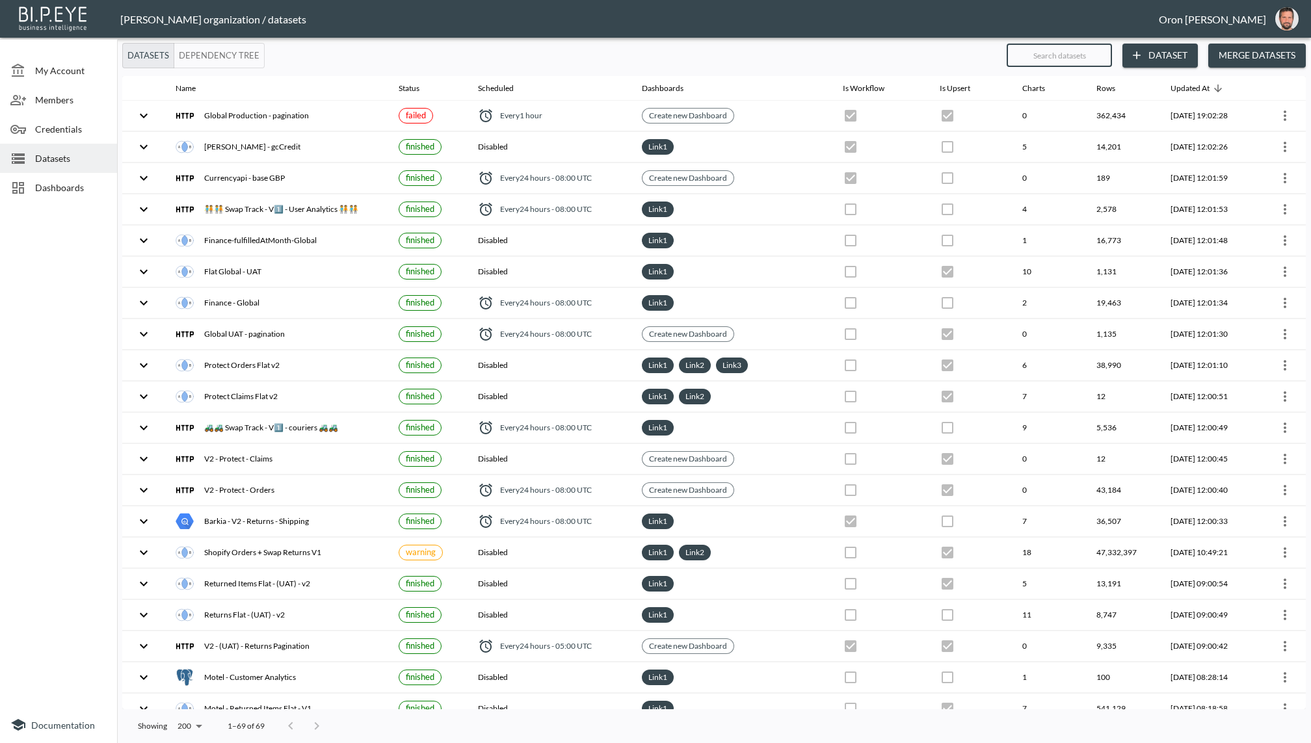
checkbox input "false"
checkbox input "true"
checkbox input "false"
checkbox input "true"
checkbox input "false"
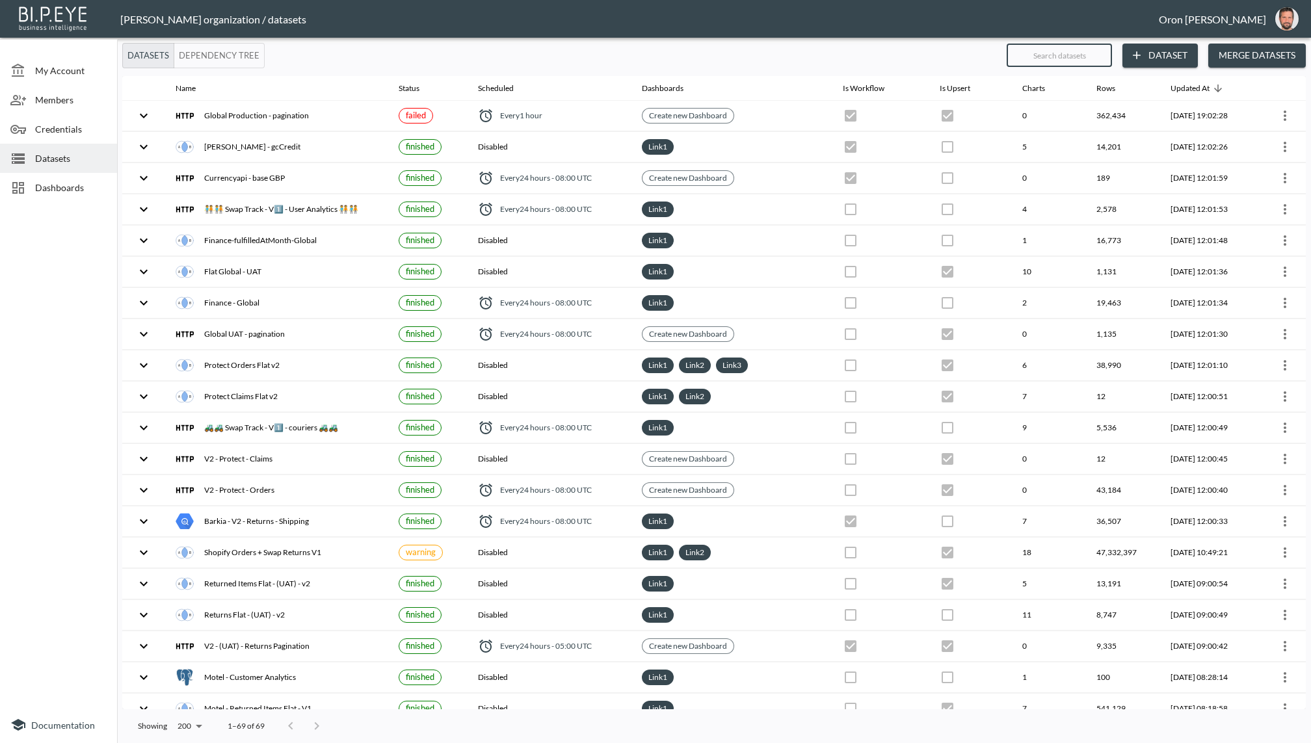
checkbox input "true"
checkbox input "false"
checkbox input "true"
checkbox input "false"
checkbox input "true"
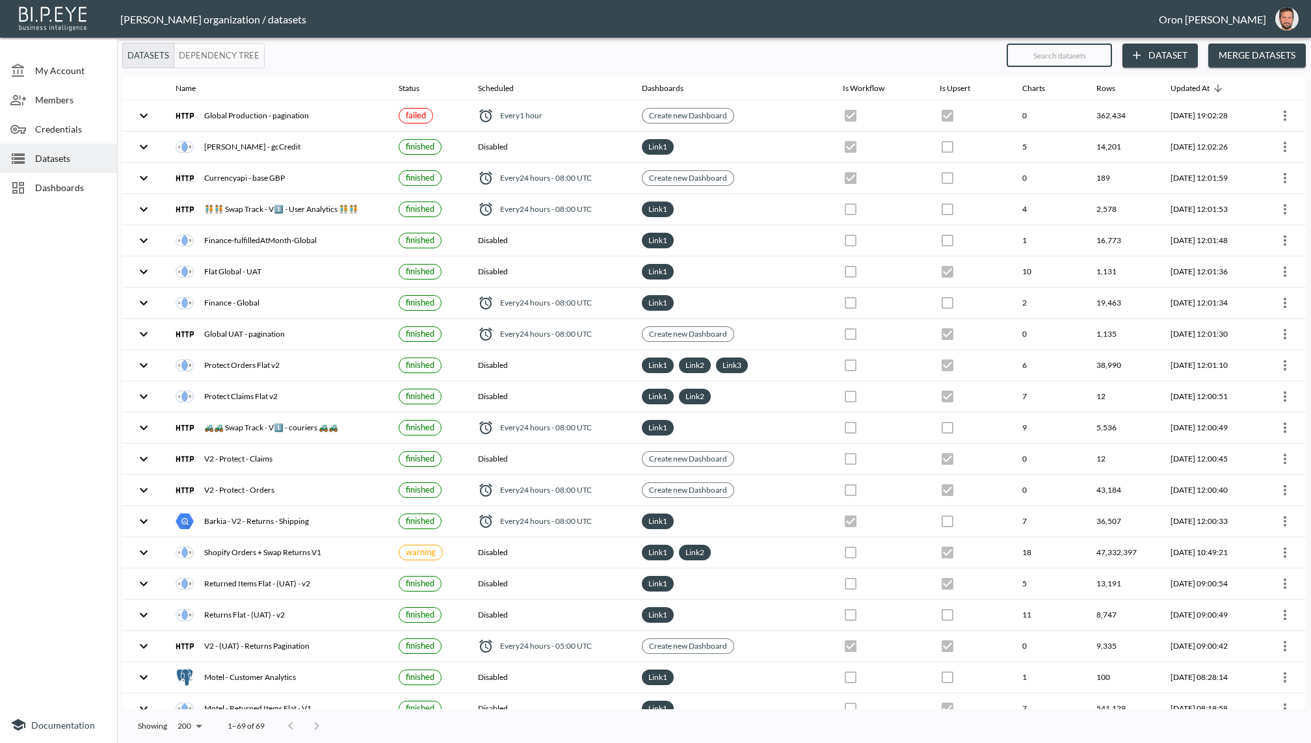
checkbox input "true"
checkbox input "false"
checkbox input "true"
checkbox input "false"
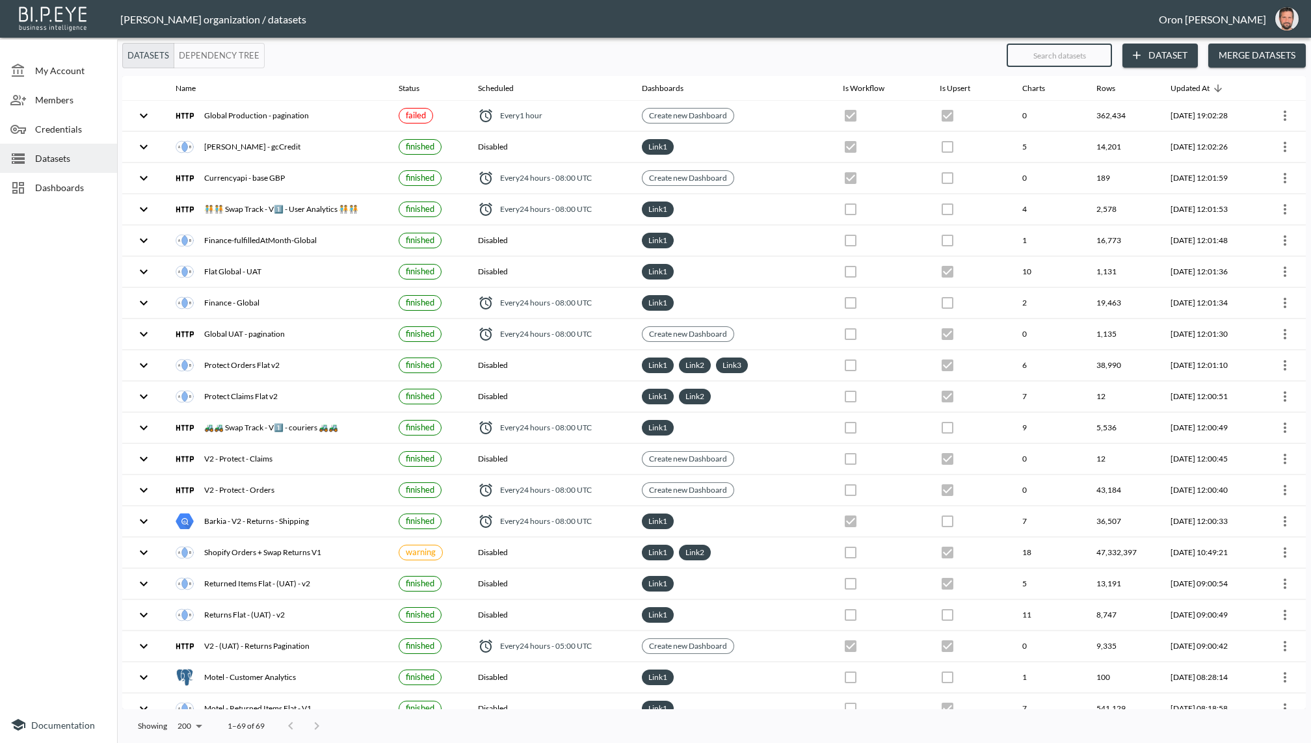
checkbox input "true"
checkbox input "false"
checkbox input "true"
checkbox input "false"
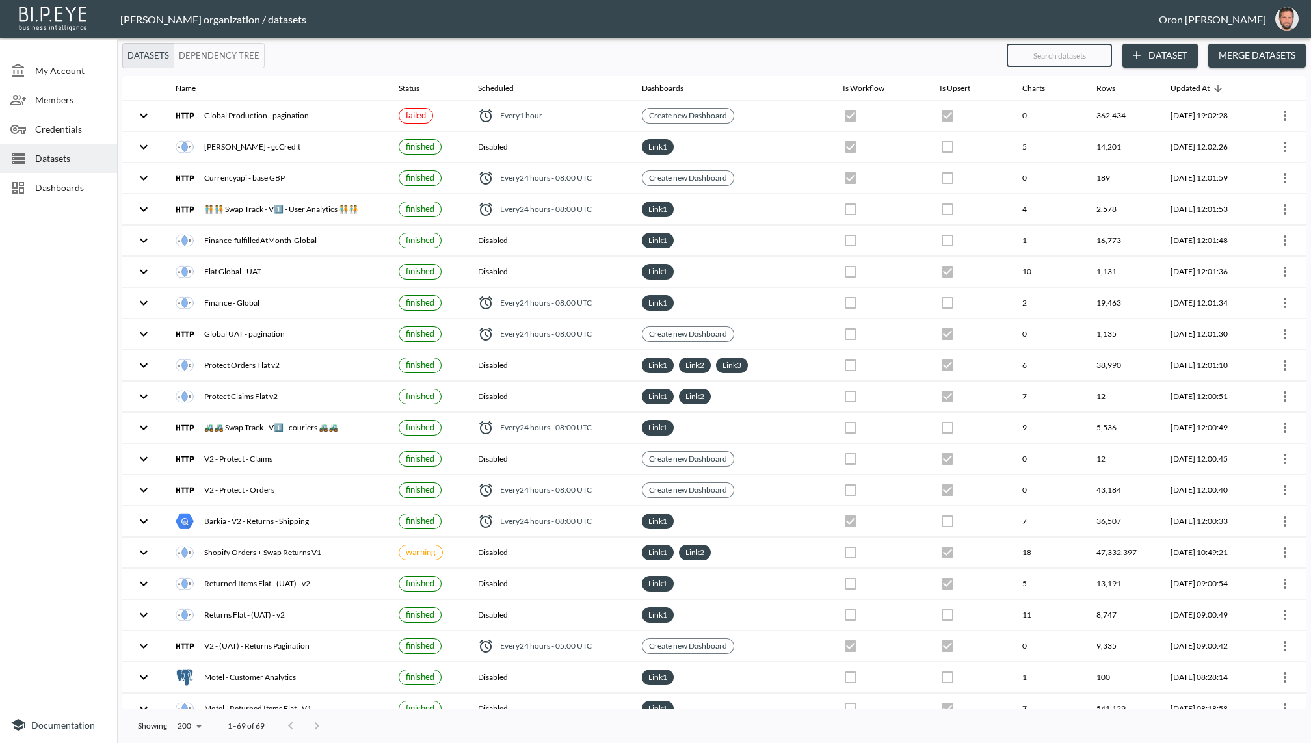
checkbox input "false"
checkbox input "true"
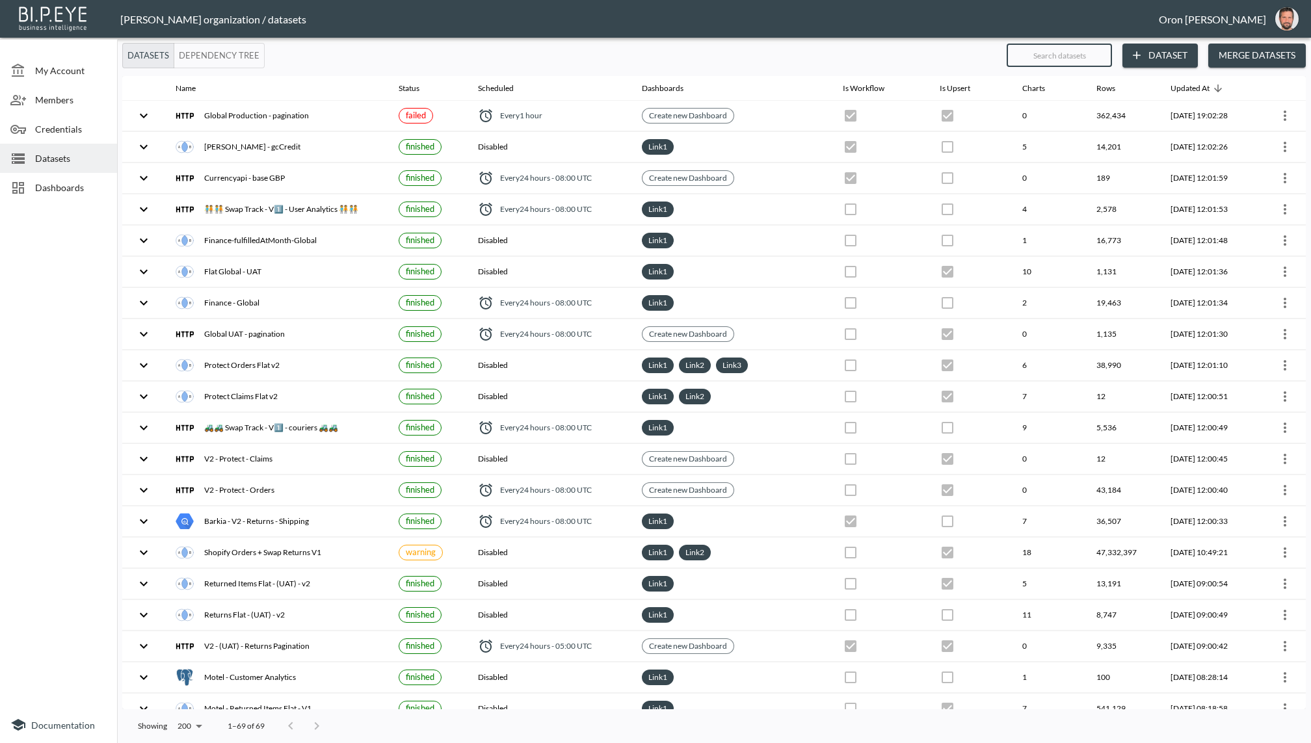
checkbox input "false"
checkbox input "true"
checkbox input "false"
checkbox input "true"
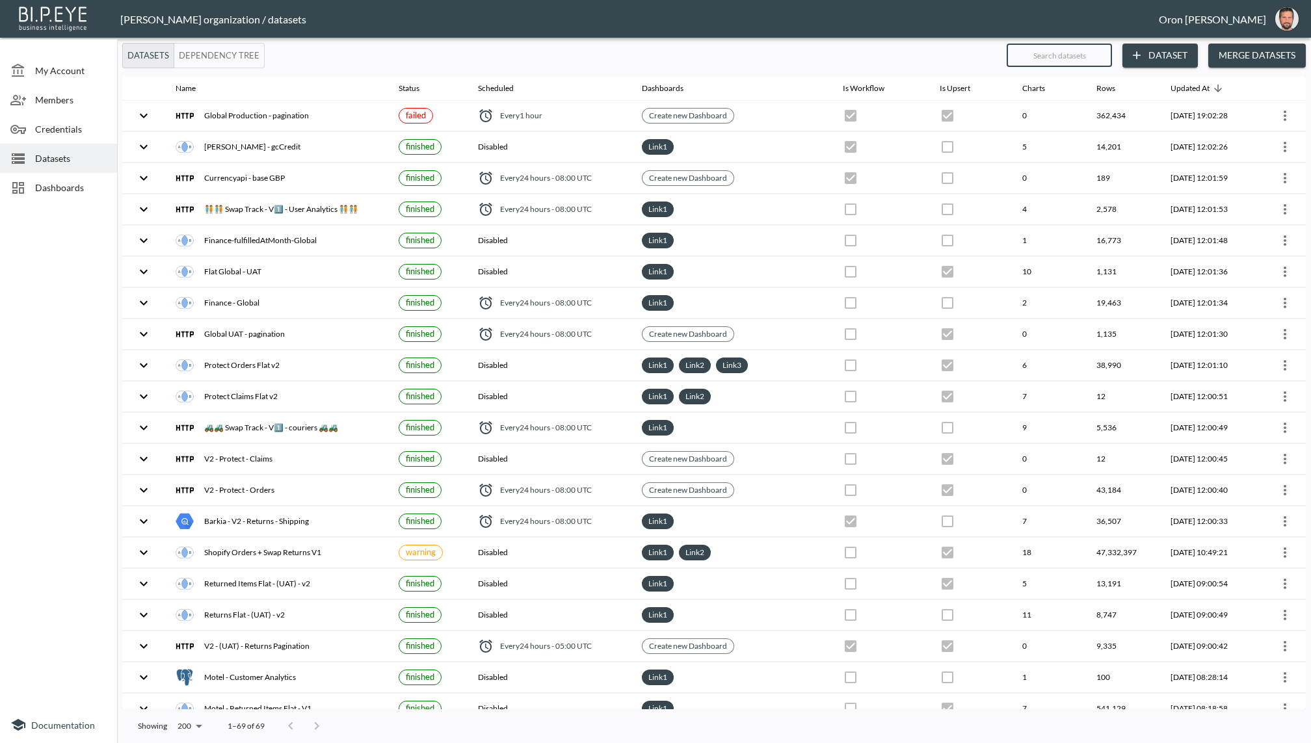
checkbox input "true"
checkbox input "false"
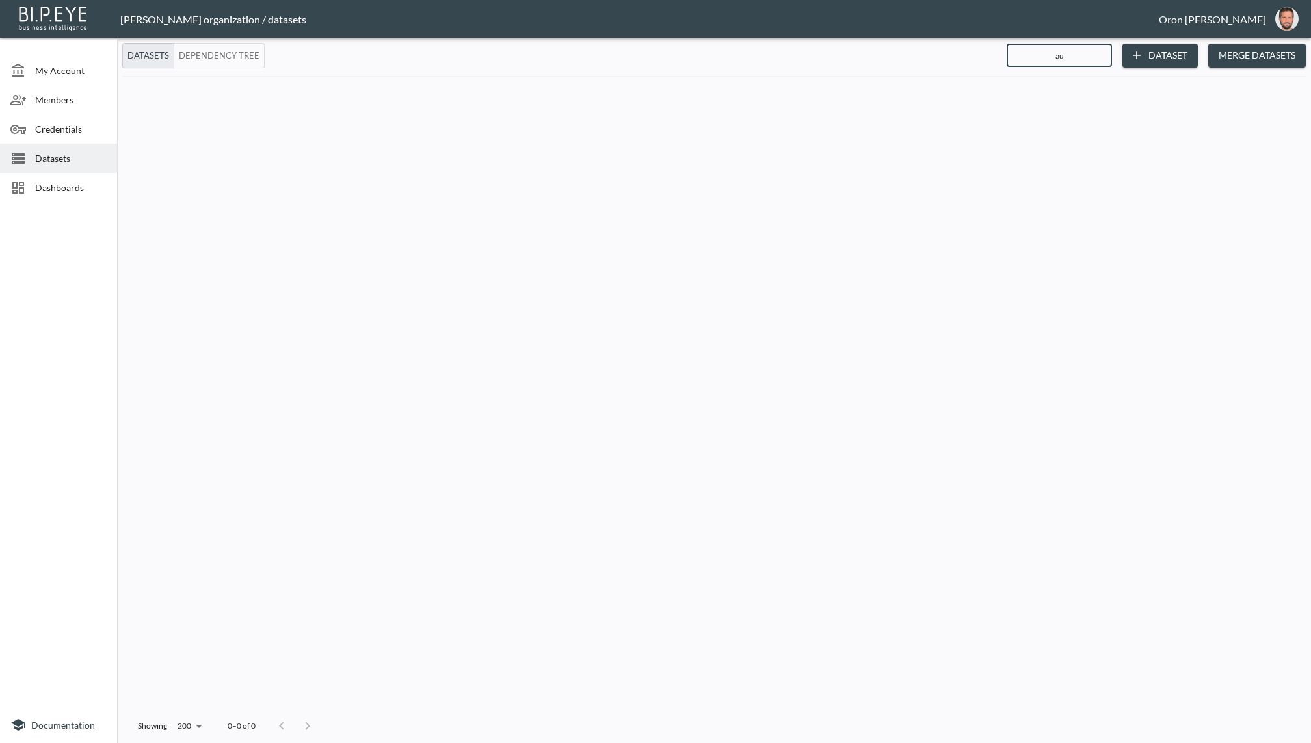
type input "a"
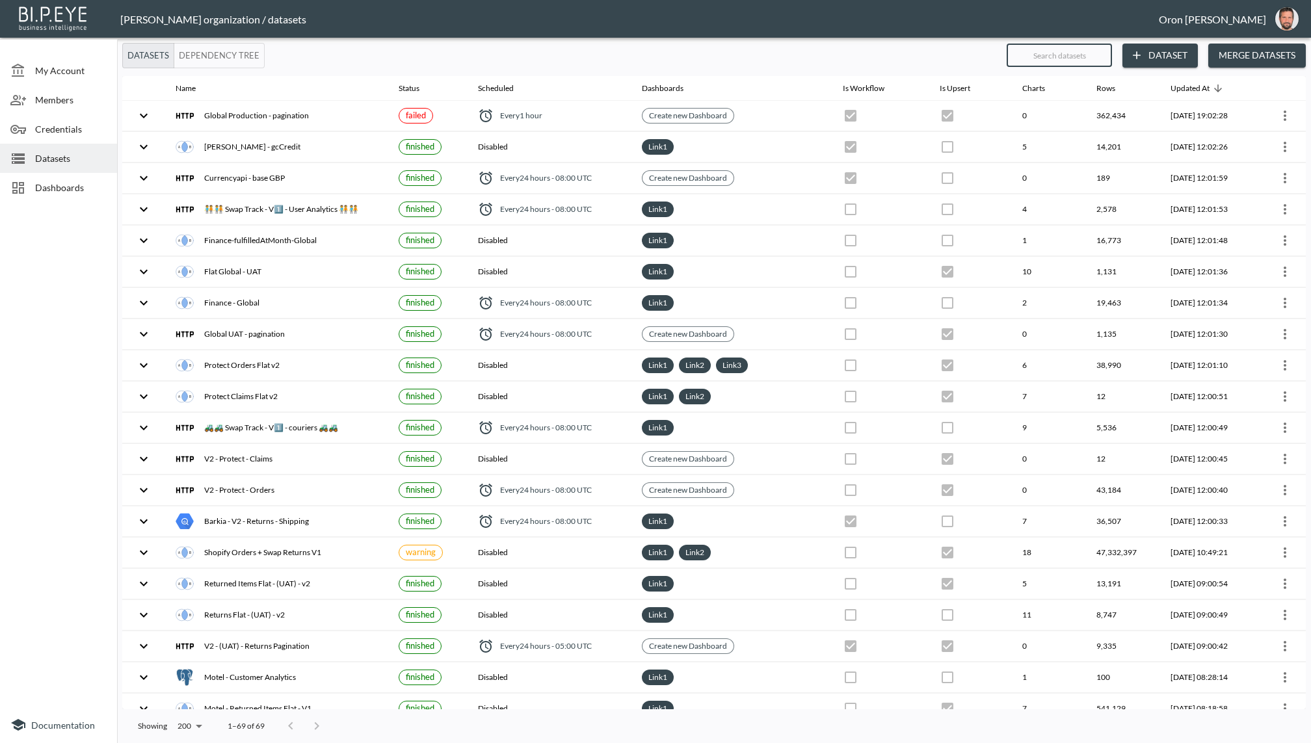
type input "q"
checkbox input "false"
checkbox input "true"
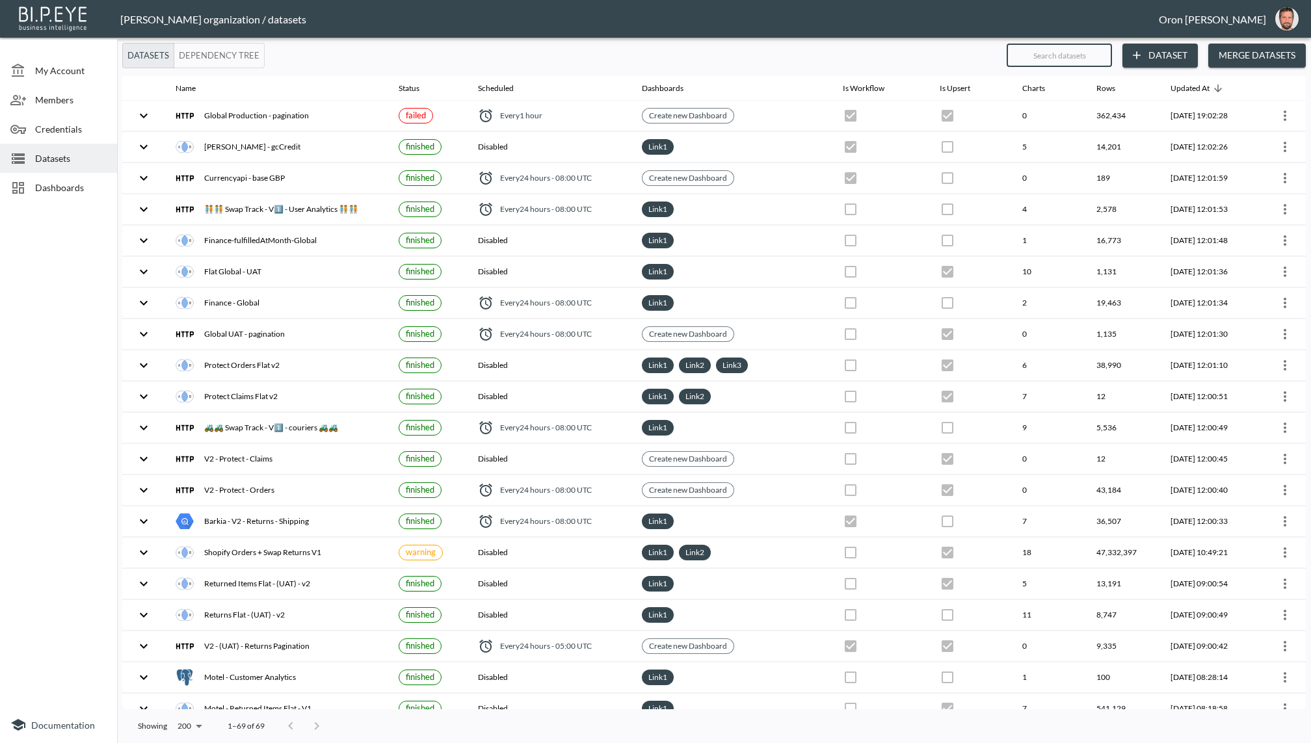
checkbox input "true"
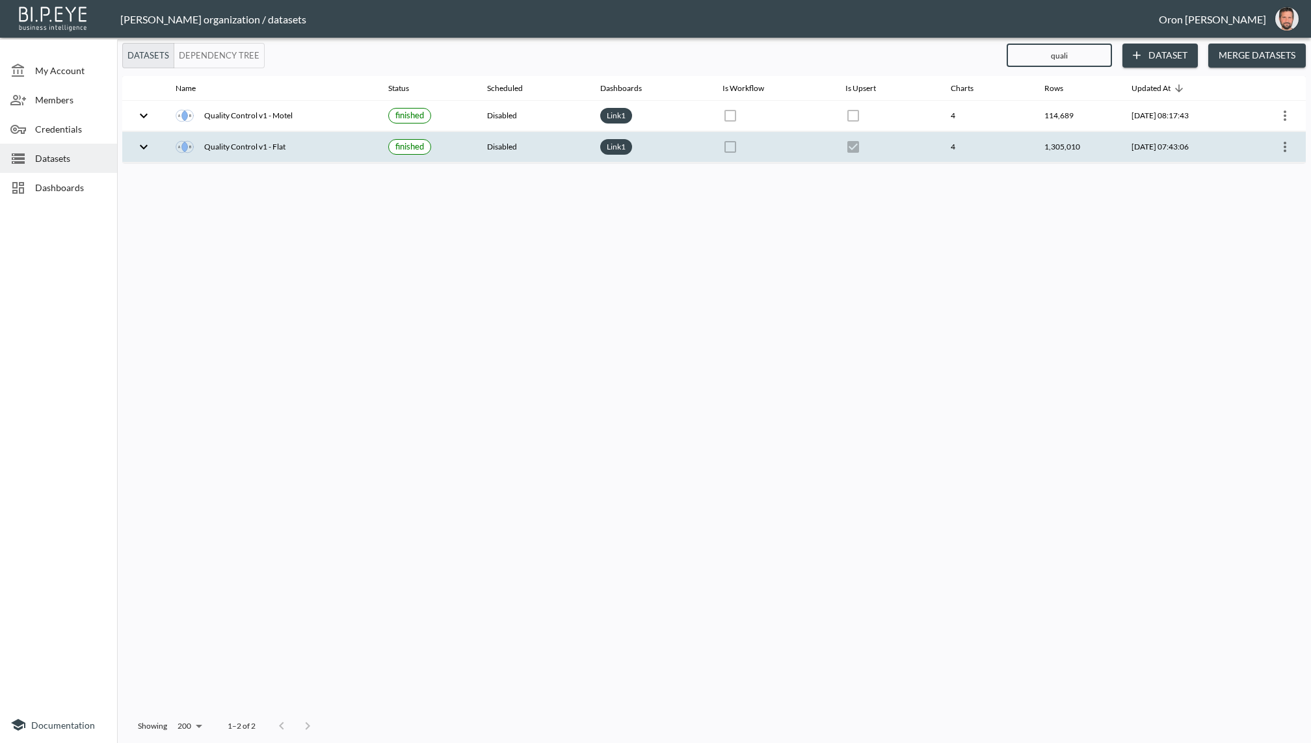
type input "quali"
click at [1278, 144] on icon "more" at bounding box center [1286, 147] width 16 height 16
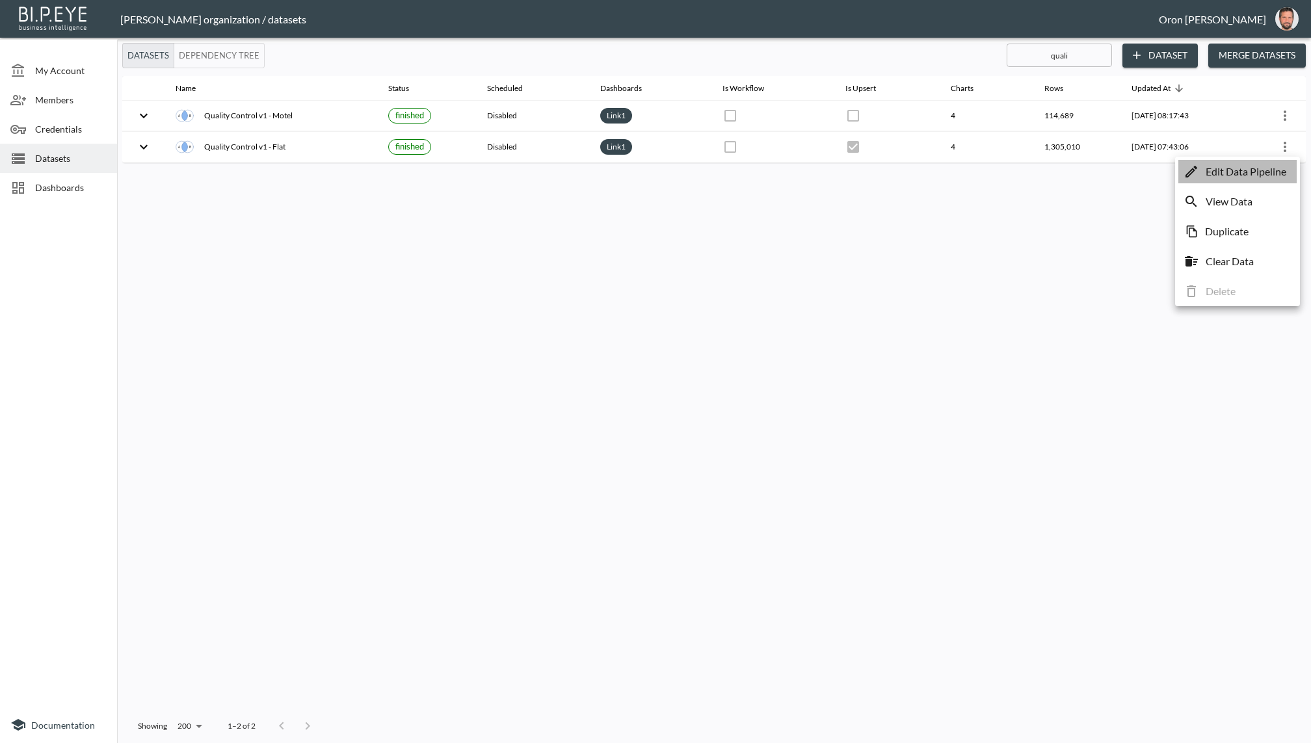
click at [1265, 171] on p "Edit Data Pipeline" at bounding box center [1246, 172] width 81 height 16
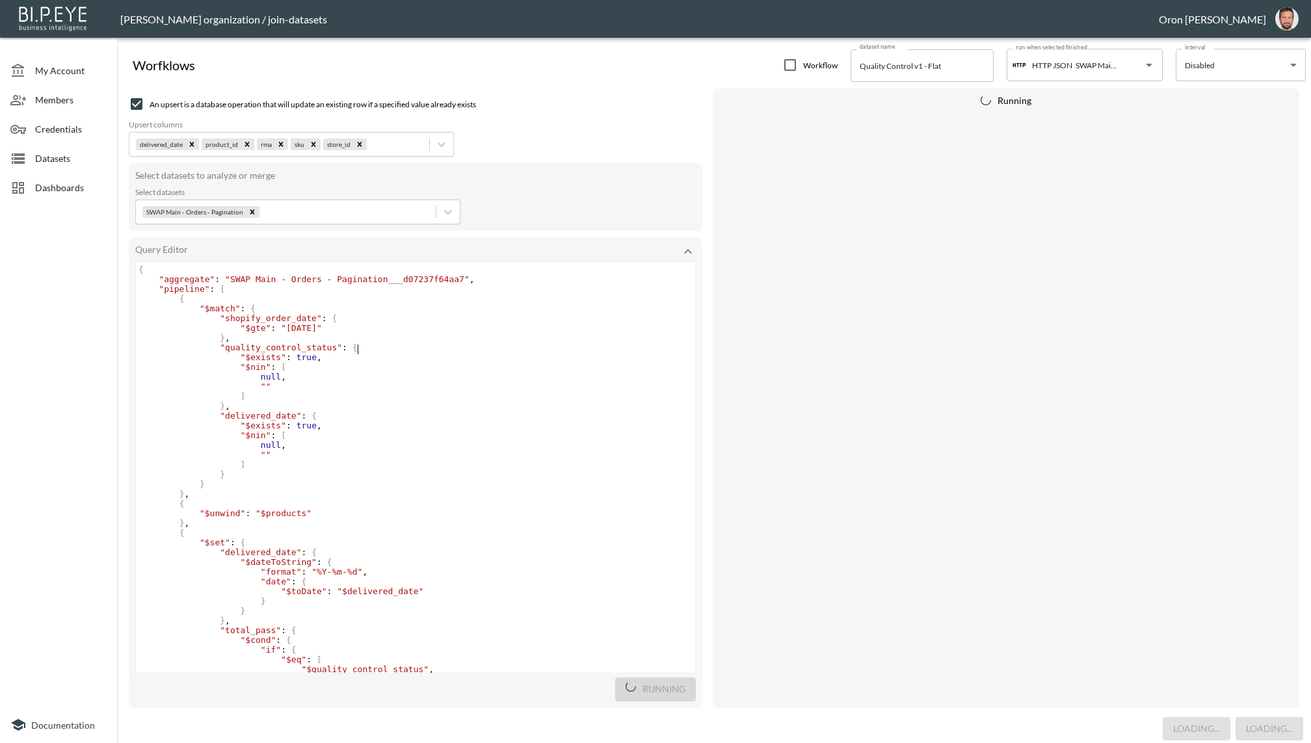
click at [485, 348] on pre ""quality_control_status" : {" at bounding box center [415, 348] width 559 height 10
type textarea "{ "aggregate": "SWAP Main - Orders - Pagination___d07237f64aa7", "pipeline": [ …"
